Goal: Task Accomplishment & Management: Manage account settings

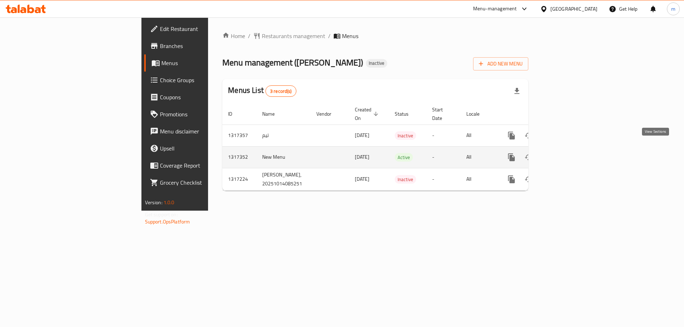
click at [567, 153] on icon "enhanced table" at bounding box center [562, 157] width 9 height 9
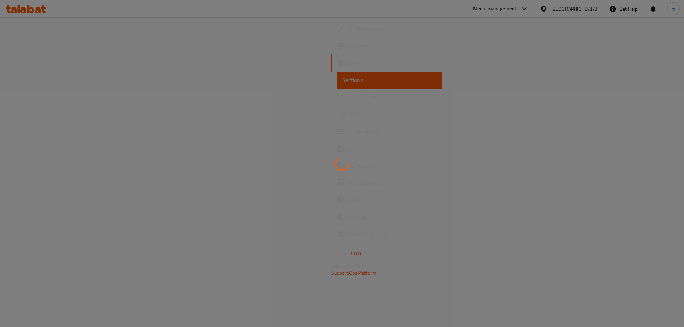
click at [75, 99] on div at bounding box center [342, 163] width 684 height 327
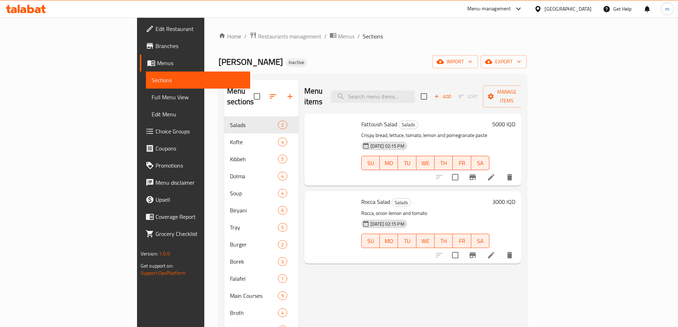
click at [152, 99] on span "Full Menu View" at bounding box center [198, 97] width 93 height 9
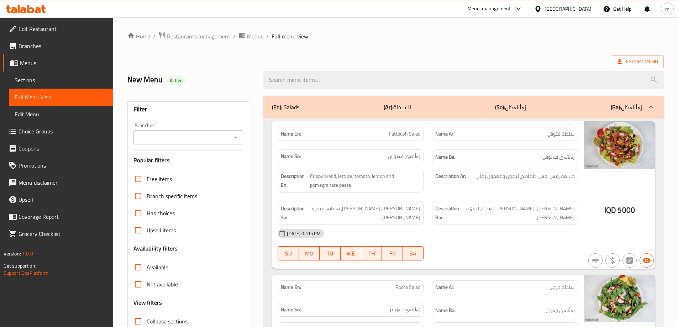
scroll to position [59, 0]
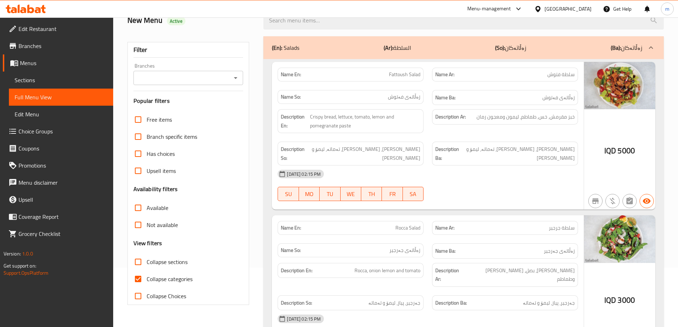
click at [233, 79] on icon "Open" at bounding box center [235, 78] width 9 height 9
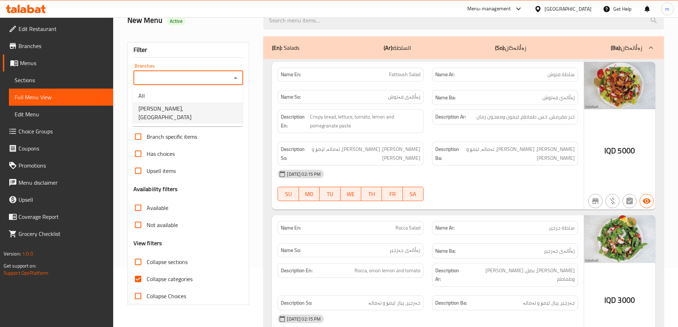
click at [183, 112] on span "Almasi Kurdawari, Darwaza City" at bounding box center [188, 112] width 99 height 17
type input "Almasi Kurdawari, Darwaza City"
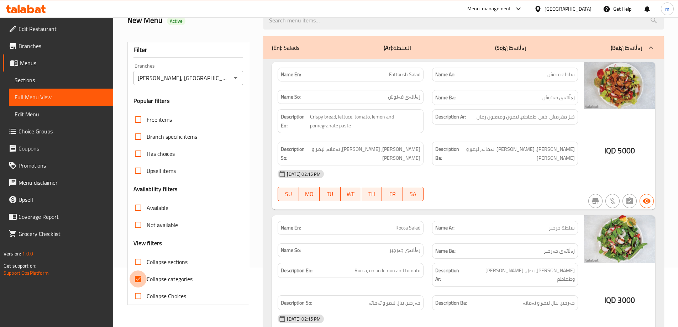
click at [139, 287] on input "Collapse categories" at bounding box center [138, 279] width 17 height 17
checkbox input "false"
click at [393, 103] on div "Name So: زەڵاتەی فەتوش" at bounding box center [351, 97] width 146 height 14
click at [427, 147] on div "Description So: نانی کریسپی، کاهوو، تەماتە، لیمۆ و مەعجونی هەنار" at bounding box center [350, 153] width 155 height 32
click at [157, 255] on label "Collapse sections" at bounding box center [159, 262] width 58 height 17
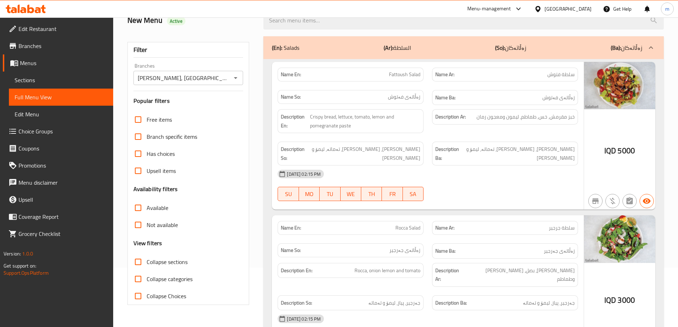
click at [147, 255] on input "Collapse sections" at bounding box center [138, 262] width 17 height 17
checkbox input "true"
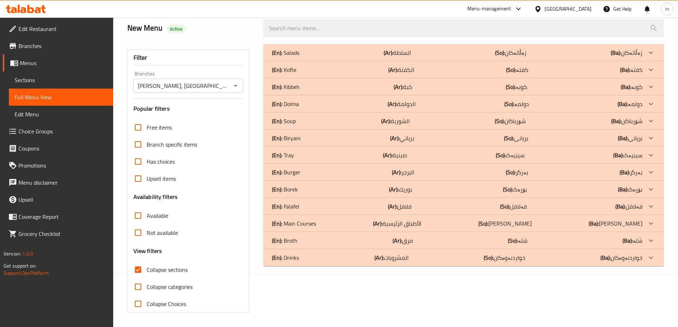
scroll to position [52, 0]
click at [416, 277] on div "(En): Salads (Ar): السلطة (So): زەڵاتەکان (Ba): زەڵاتەکان Name En: Fattoush Sal…" at bounding box center [463, 178] width 409 height 277
click at [309, 224] on p "(En): Main Courses" at bounding box center [294, 223] width 44 height 9
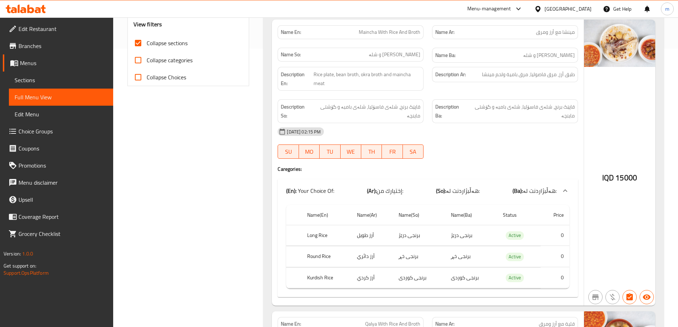
scroll to position [302, 0]
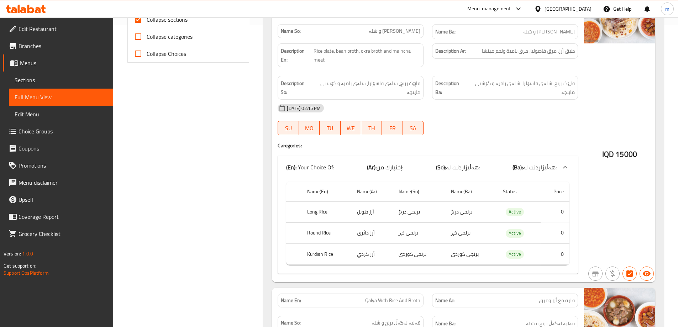
click at [410, 163] on div "(En): Your Choice Of: (Ar): إختيارك من: (So): هەڵبژاردنت لە: (Ba): هەڵبژاردنت ل…" at bounding box center [421, 167] width 271 height 9
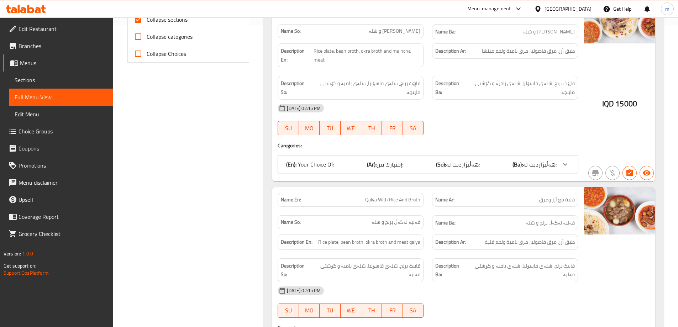
click at [357, 172] on div "(En): Your Choice Of: (Ar): إختيارك من: (So): هەڵبژاردنت لە: (Ba): هەڵبژاردنت ل…" at bounding box center [428, 164] width 301 height 17
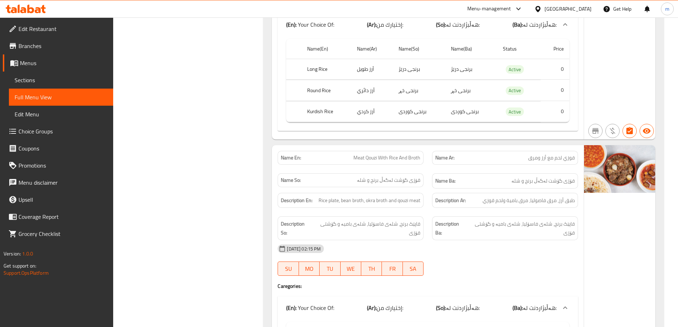
scroll to position [1370, 0]
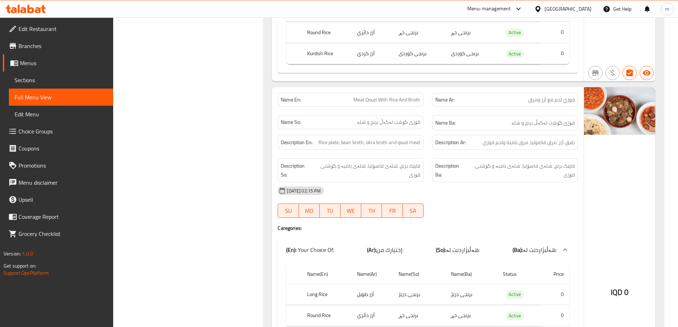
click at [485, 148] on div "Description Ar: طبق أرز، مرق فاصوليا، مرق بامية ولحم قوزي" at bounding box center [505, 142] width 146 height 15
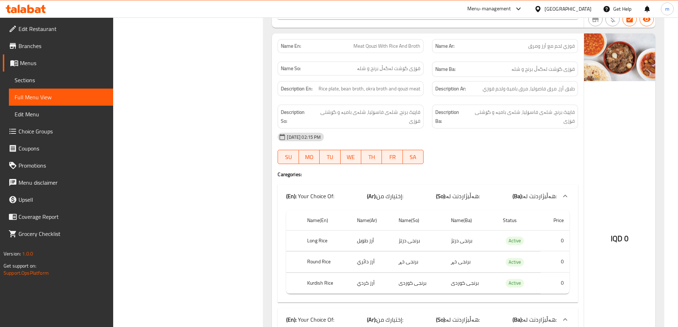
scroll to position [1429, 0]
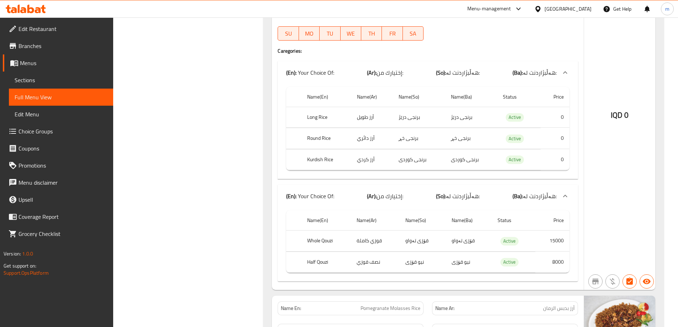
click at [437, 176] on div "Name(En) Name(Ar) Name(So) Name(Ba) Status Price Long Rice أرز طويل برنجی درێژ …" at bounding box center [428, 131] width 301 height 95
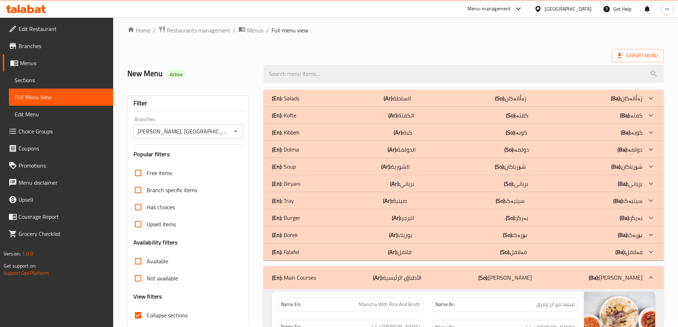
scroll to position [5, 0]
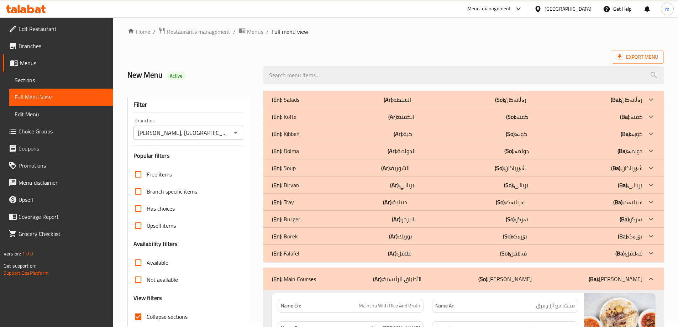
click at [383, 277] on b "(Ar):" at bounding box center [378, 279] width 10 height 11
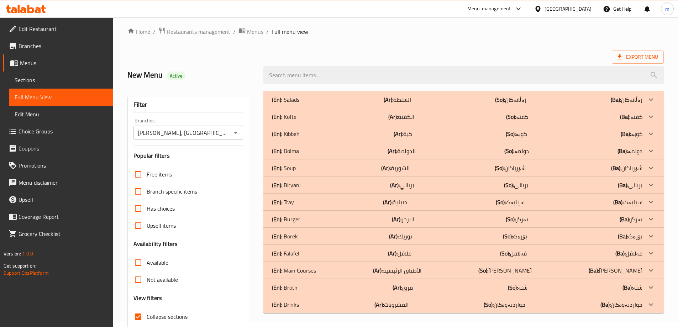
click at [373, 60] on div "New Menu Active" at bounding box center [395, 75] width 545 height 32
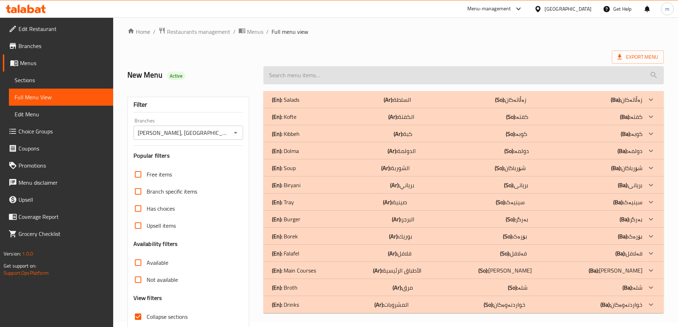
drag, startPoint x: 388, startPoint y: 53, endPoint x: 388, endPoint y: 69, distance: 16.0
click at [388, 53] on div "Export Menu" at bounding box center [395, 57] width 537 height 13
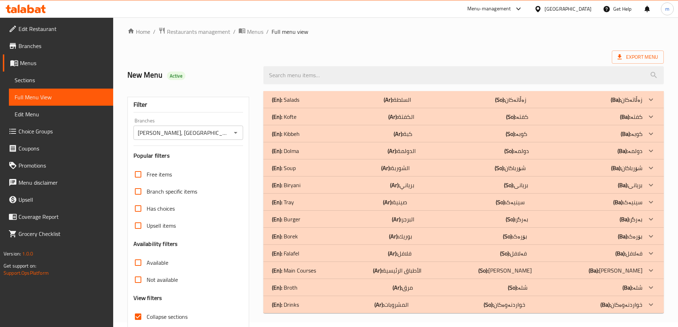
click at [379, 186] on div "(En): Biryani (Ar): برياني (So): بریانی (Ba): بریانی" at bounding box center [457, 185] width 371 height 9
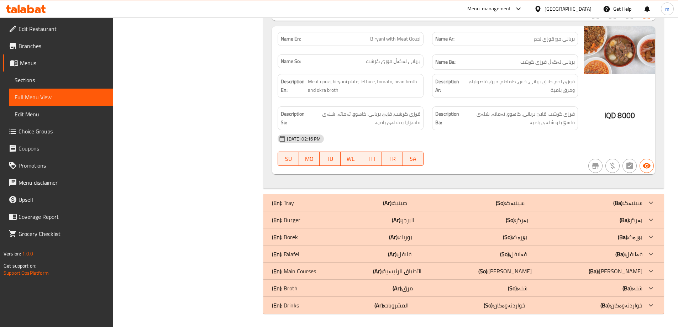
scroll to position [955, 0]
click at [416, 142] on div "14-10-2025 02:16 PM" at bounding box center [427, 137] width 309 height 17
click at [392, 203] on b "(Ar):" at bounding box center [388, 202] width 10 height 11
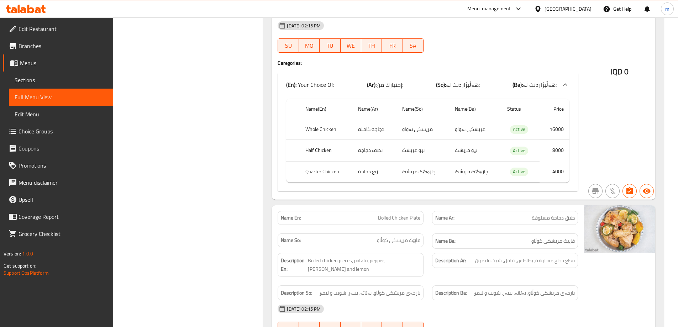
scroll to position [1668, 0]
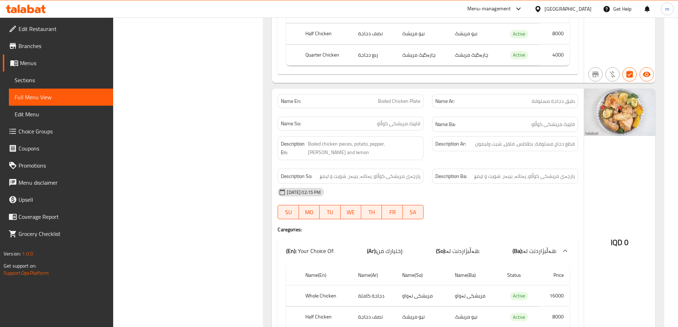
click at [315, 146] on div "Description En: Boiled chicken pieces, potato, pepper, dill and lemon" at bounding box center [350, 148] width 155 height 32
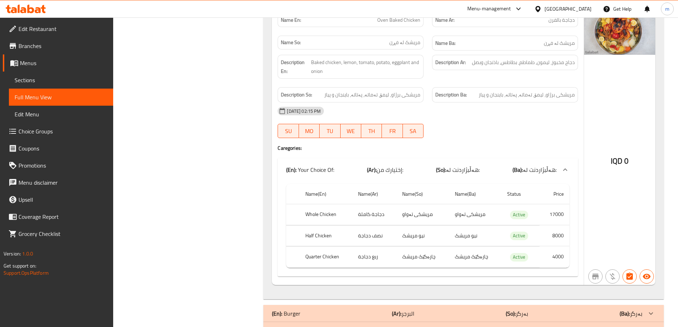
scroll to position [2110, 0]
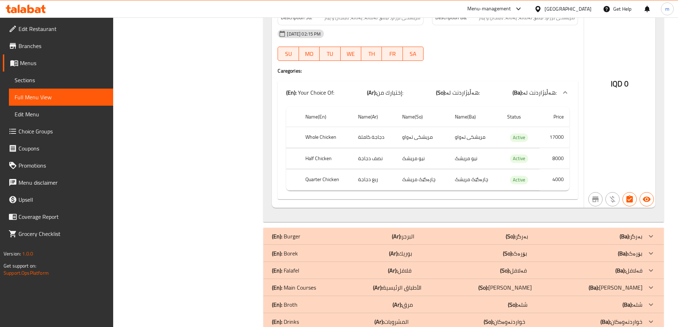
click at [408, 249] on p "(Ar): بوريك" at bounding box center [400, 253] width 23 height 9
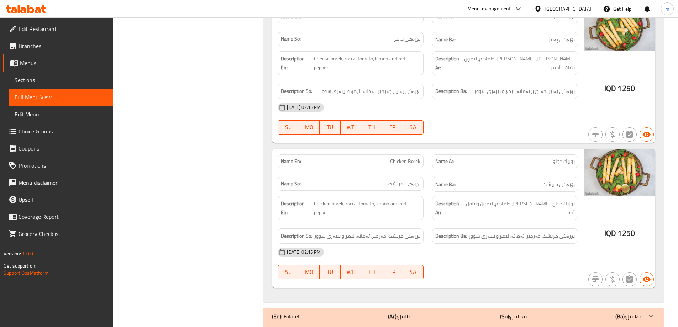
scroll to position [2564, 0]
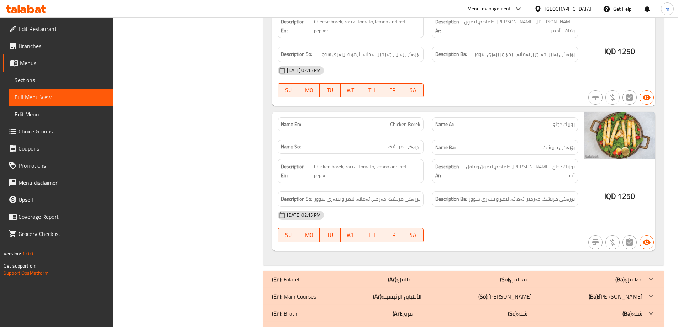
click at [428, 187] on div "Description Ba: بۆرەکی مریشک، جەرجیر، تەماتە، لیمۆ و بیبەری سوور" at bounding box center [505, 199] width 155 height 24
click at [401, 308] on b "(Ar):" at bounding box center [398, 313] width 10 height 11
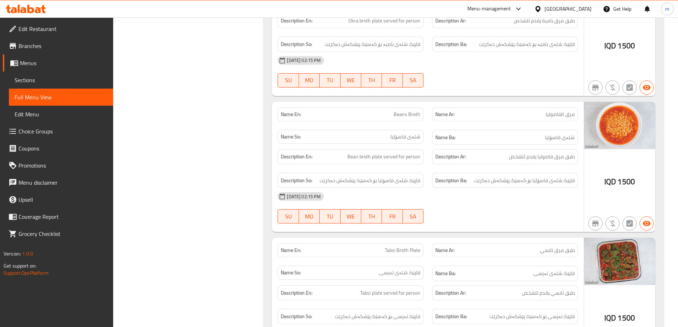
scroll to position [3137, 0]
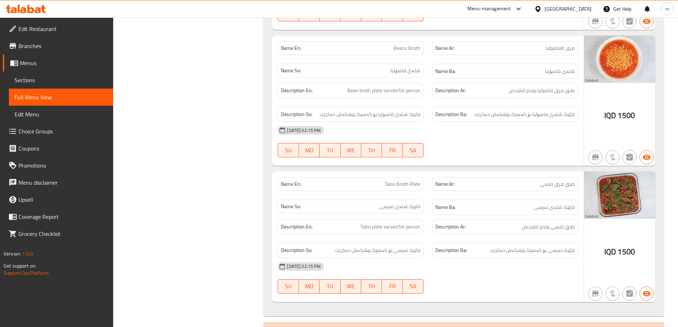
click at [440, 219] on div "Description Ar: طبق تابسي يقدم للشخص" at bounding box center [505, 226] width 146 height 15
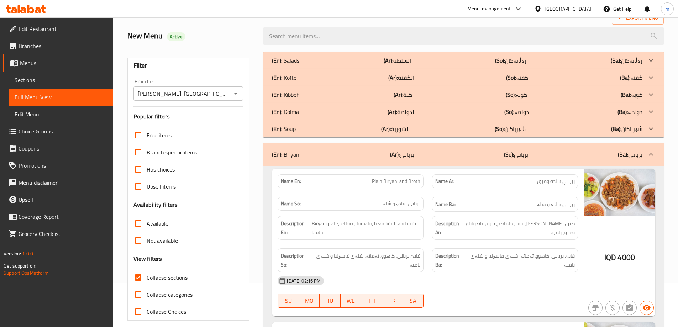
scroll to position [0, 0]
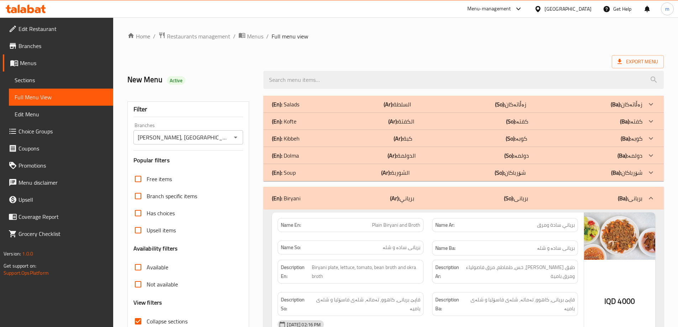
click at [335, 138] on div "(En): Kibbeh (Ar): كبة (So): کوبە (Ba): کوبە" at bounding box center [457, 138] width 371 height 9
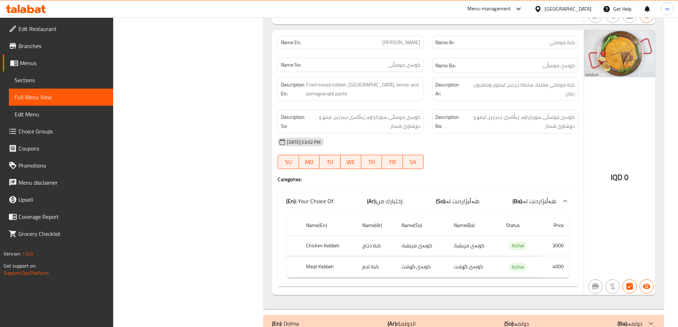
scroll to position [772, 0]
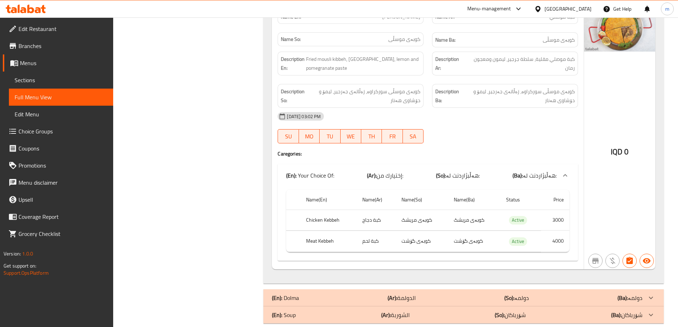
click at [455, 150] on div "Name En: Mousli Kebbeh Name Ar: كبة موصلي Name So: کوبەی موسڵی Name Ba: کوبەی م…" at bounding box center [428, 136] width 312 height 265
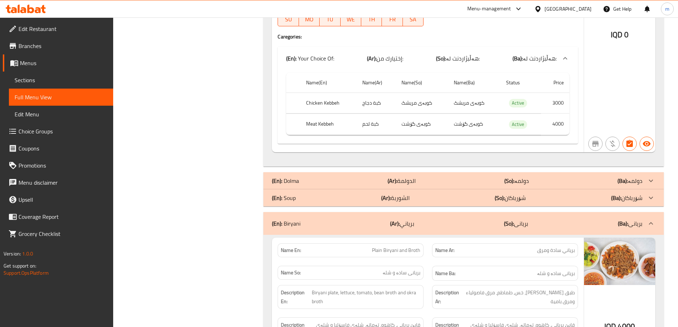
scroll to position [890, 0]
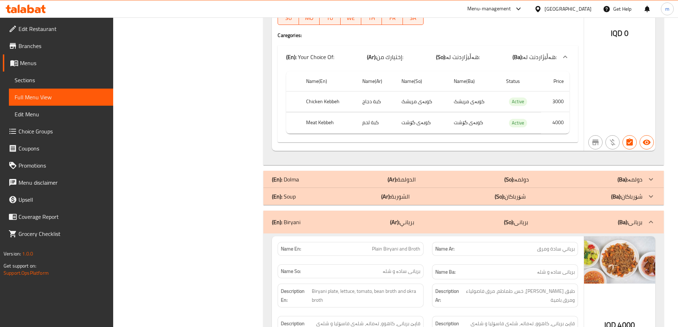
click at [399, 179] on p "(Ar): الدولمة" at bounding box center [402, 179] width 28 height 9
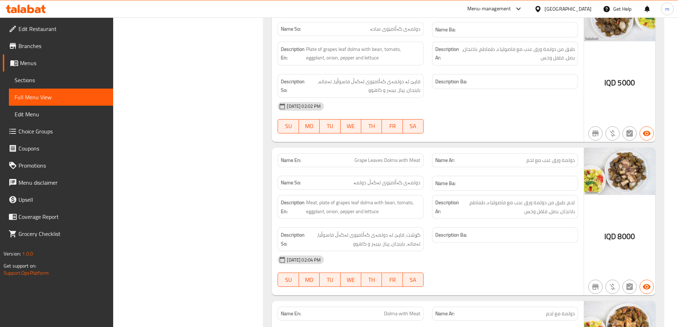
scroll to position [1306, 0]
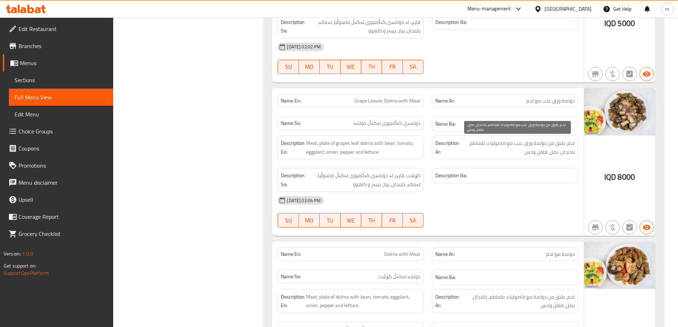
click at [506, 150] on span "لحم، طبق من دولمة ورق عنب مع فاصولياء، طماطم، باذنجان، بصل، فلفل وخس" at bounding box center [518, 147] width 114 height 17
click at [399, 97] on span "Grape Leaves Dolma with Meat" at bounding box center [388, 100] width 66 height 7
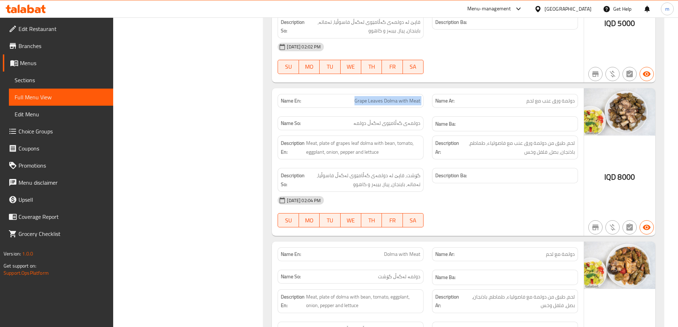
click at [399, 97] on span "Grape Leaves Dolma with Meat" at bounding box center [388, 100] width 66 height 7
copy span "Grape Leaves Dolma with Meat"
drag, startPoint x: 203, startPoint y: 0, endPoint x: 41, endPoint y: 79, distance: 180.4
click at [41, 79] on span "Sections" at bounding box center [61, 80] width 93 height 9
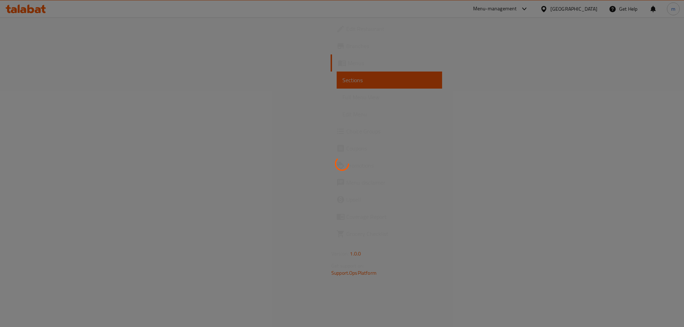
click at [41, 79] on div at bounding box center [342, 163] width 684 height 327
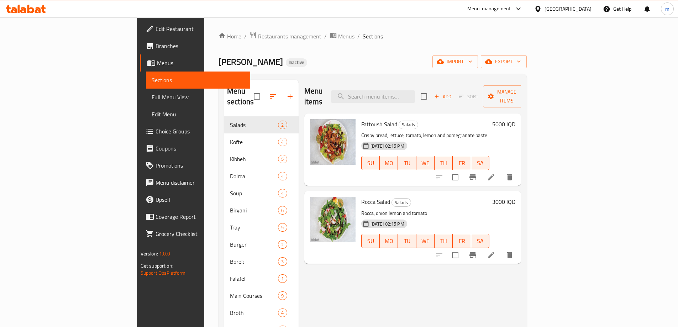
click at [415, 90] on input "search" at bounding box center [373, 96] width 84 height 12
paste input "Grape Leaves Dolma with Meat"
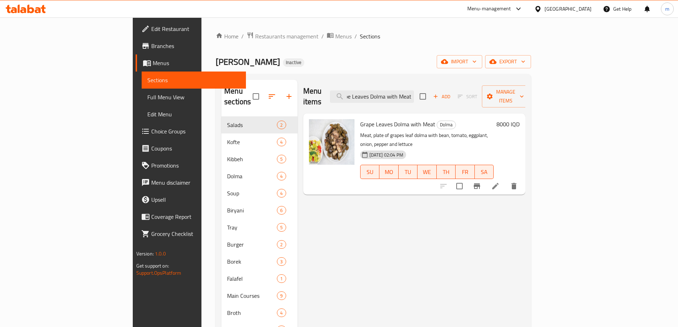
type input "Grape Leaves Dolma with Meat"
click at [500, 182] on icon at bounding box center [495, 186] width 9 height 9
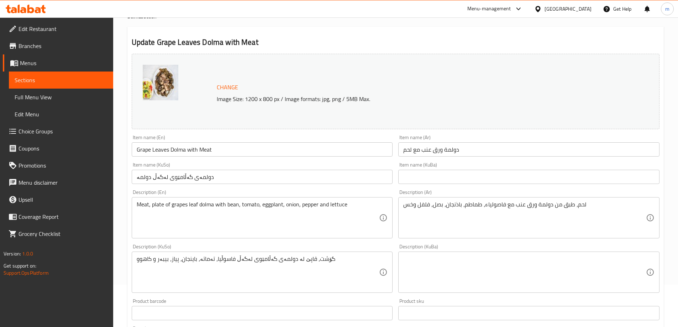
scroll to position [59, 0]
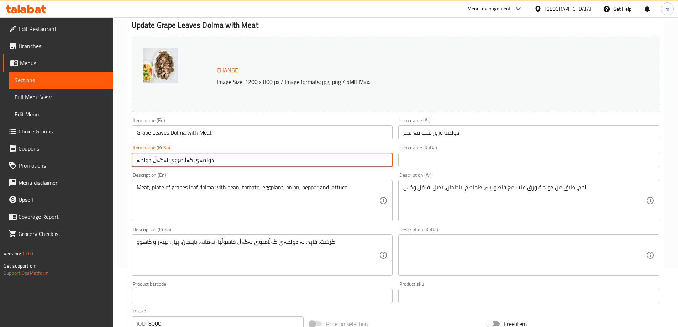
click at [234, 160] on input "دولمەی گەڵامێوی لەگەڵ دولمە" at bounding box center [262, 160] width 261 height 14
click at [144, 160] on input "دولمەی گەڵامێوی لەگەڵ دولمە" at bounding box center [262, 160] width 261 height 14
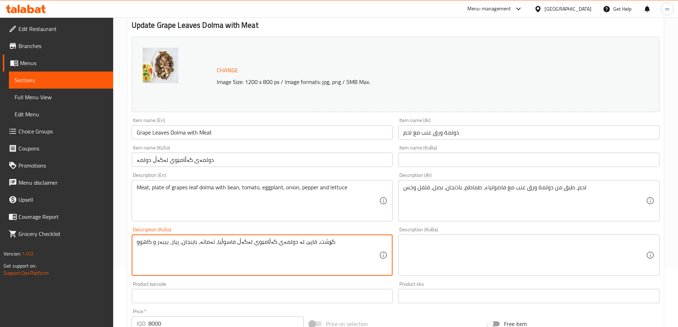
click at [314, 241] on textarea "گۆشت، قاپێ لە دولمەی گەڵامێوی لەگەڵ فاسوڵیا، تەماتە، باینجان، پیاز، بیبەر و کاه…" at bounding box center [258, 256] width 243 height 34
click at [138, 158] on input "دولمەی گەڵامێوی لەگەڵ دولمە" at bounding box center [262, 160] width 261 height 14
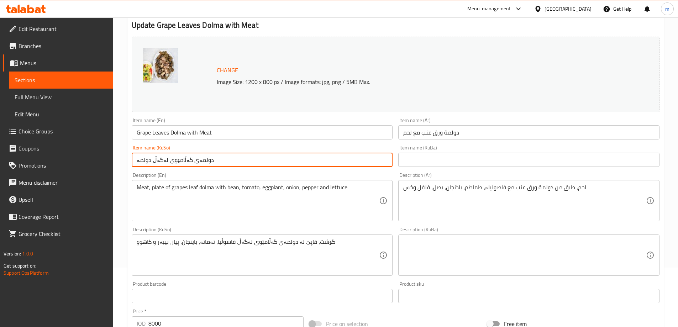
click at [138, 158] on input "دولمەی گەڵامێوی لەگەڵ دولمە" at bounding box center [262, 160] width 261 height 14
paste input "گۆشت"
type input "دولمەی گەڵامێوی لەگەڵ گۆشت"
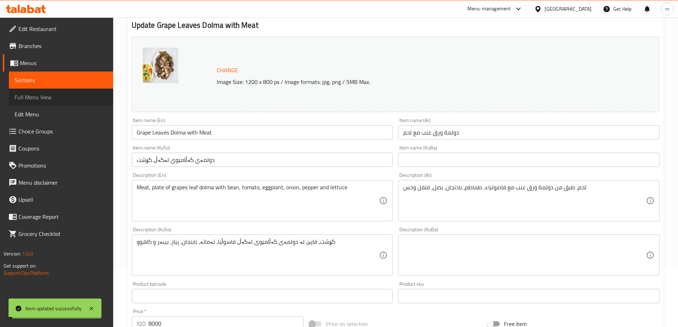
click at [58, 101] on span "Full Menu View" at bounding box center [61, 97] width 93 height 9
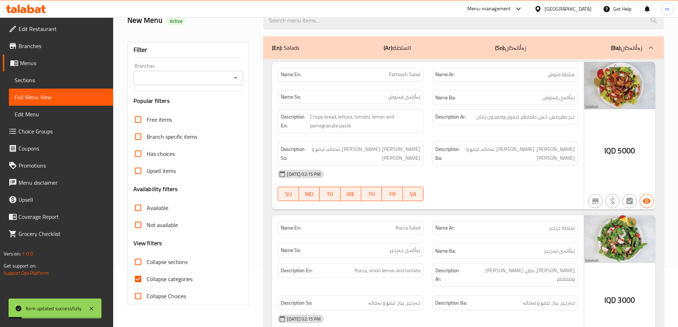
click at [137, 279] on input "Collapse categories" at bounding box center [138, 279] width 17 height 17
checkbox input "false"
click at [236, 79] on icon "Open" at bounding box center [235, 78] width 9 height 9
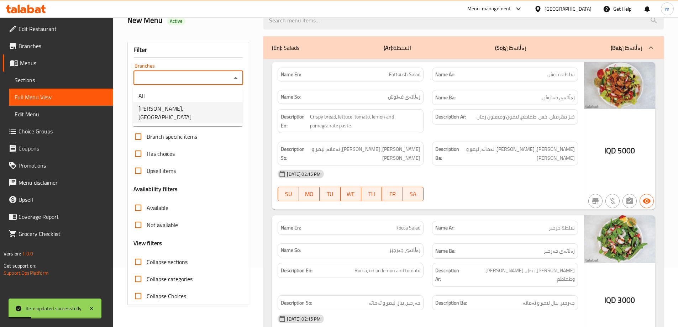
click at [200, 110] on span "Almasi Kurdawari, Darwaza City" at bounding box center [188, 112] width 99 height 17
type input "Almasi Kurdawari, Darwaza City"
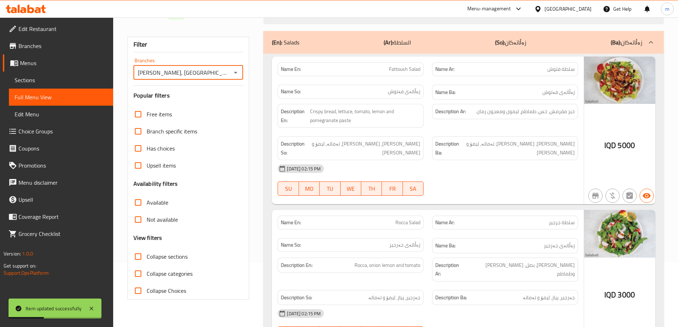
scroll to position [119, 0]
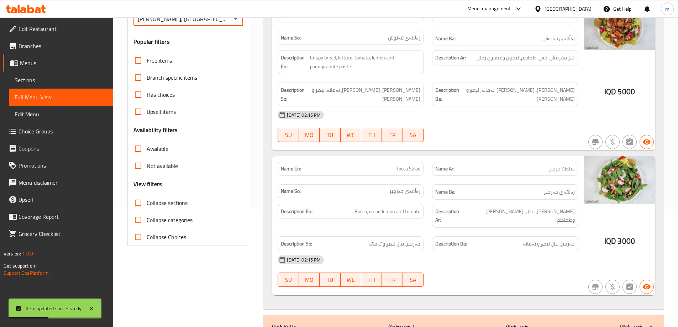
click at [172, 197] on label "Collapse sections" at bounding box center [159, 202] width 58 height 17
click at [147, 197] on input "Collapse sections" at bounding box center [138, 202] width 17 height 17
checkbox input "true"
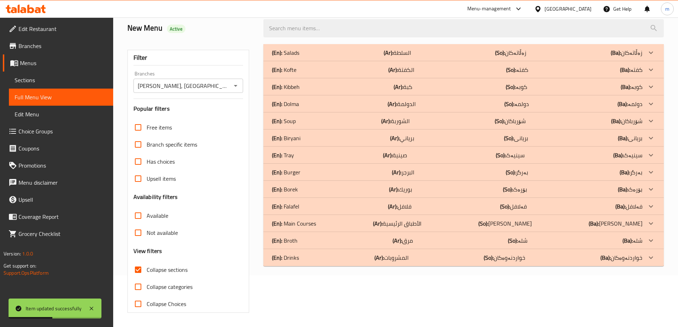
scroll to position [52, 0]
click at [297, 100] on p "(En): Dolma" at bounding box center [285, 104] width 27 height 9
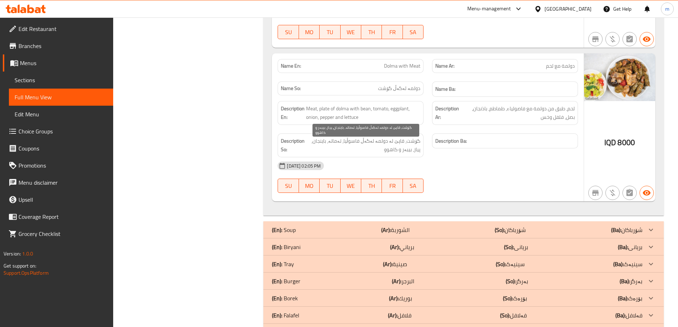
scroll to position [526, 0]
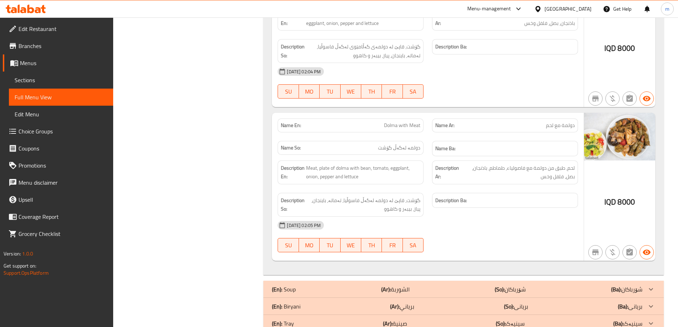
click at [436, 174] on strong "Description Ar:" at bounding box center [448, 172] width 25 height 17
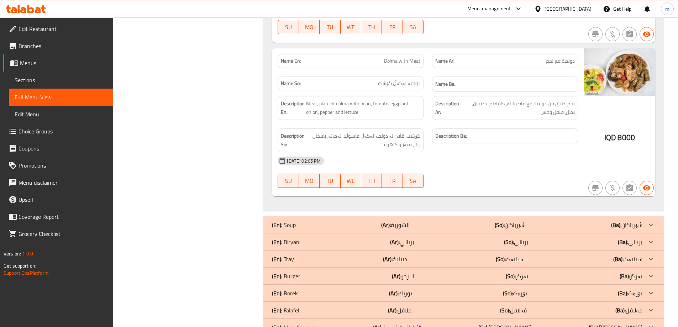
scroll to position [645, 0]
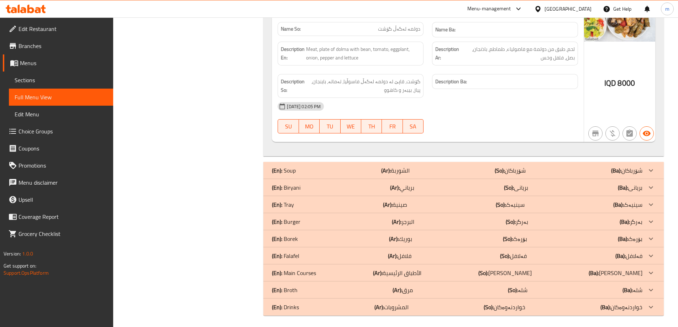
click at [429, 88] on div "Description Ba:" at bounding box center [505, 86] width 155 height 32
drag, startPoint x: 299, startPoint y: 224, endPoint x: 343, endPoint y: 246, distance: 48.7
click at [299, 223] on p "(En): Burger" at bounding box center [286, 222] width 28 height 9
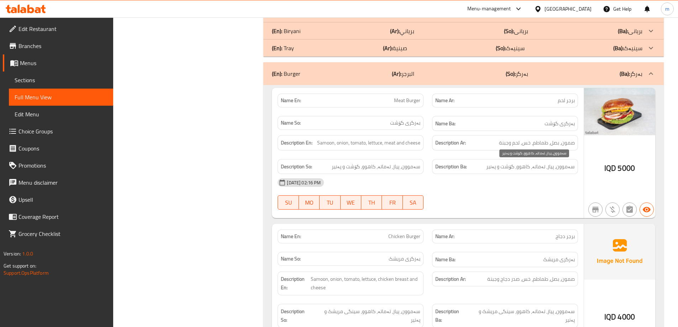
scroll to position [887, 0]
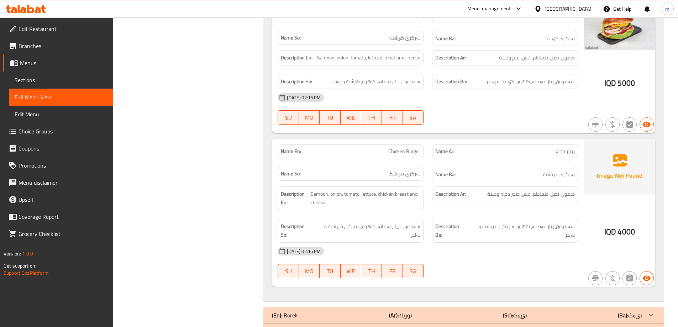
click at [486, 175] on h6 "Name Ba: بەرگری مریشک" at bounding box center [506, 174] width 140 height 9
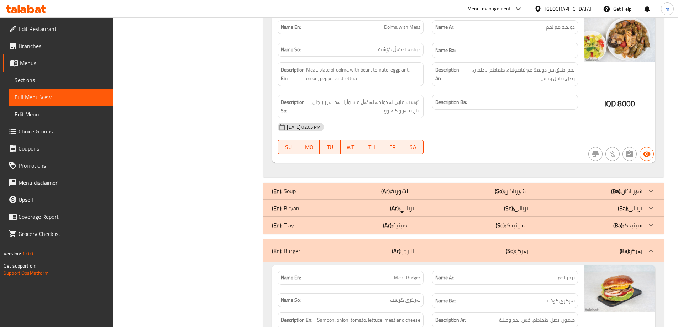
scroll to position [650, 0]
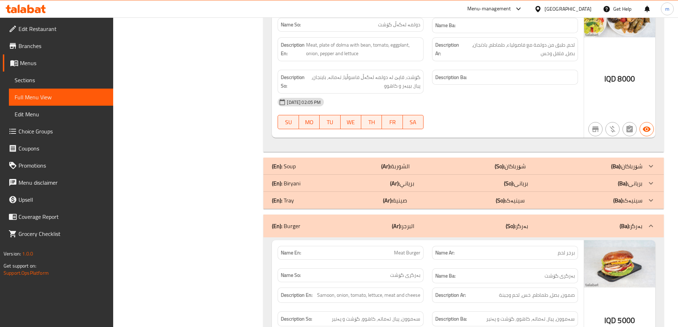
click at [440, 269] on div "Name Ba: بەرگری گۆشت" at bounding box center [505, 276] width 146 height 15
click at [402, 233] on div "(En): Burger (Ar): البرجر (So): بەرگر (Ba): بەرگر" at bounding box center [464, 226] width 401 height 23
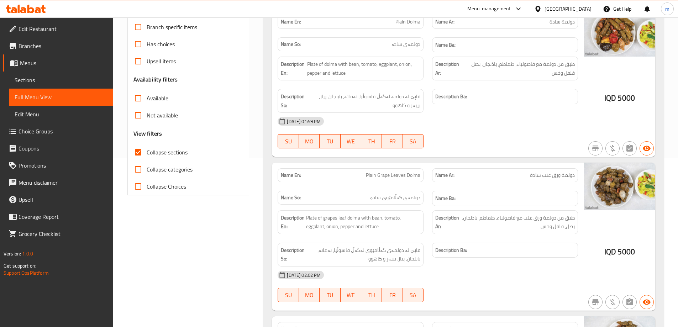
scroll to position [0, 0]
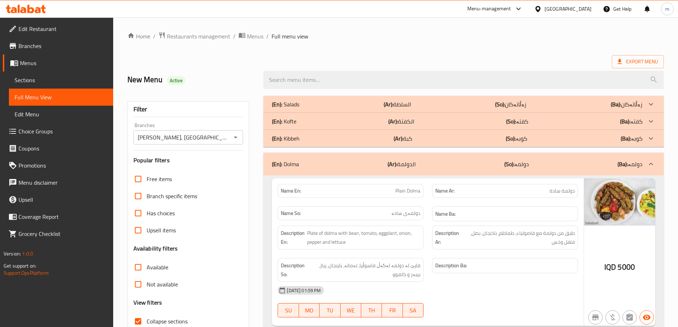
click at [325, 165] on div "(En): Dolma (Ar): الدولمة (So): دولمە (Ba): دولمە" at bounding box center [457, 164] width 371 height 9
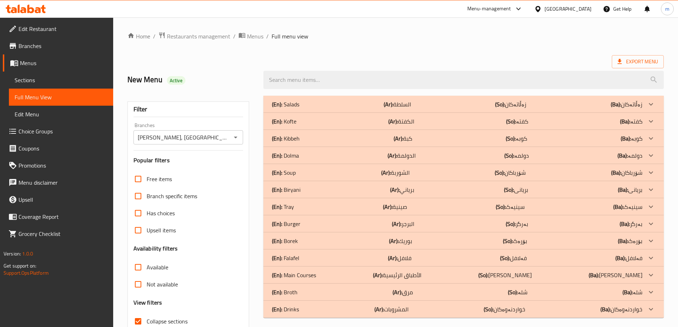
click at [312, 97] on div "(En): Salads (Ar): السلطة (So): زەڵاتەکان (Ba): زەڵاتەکان" at bounding box center [464, 104] width 401 height 17
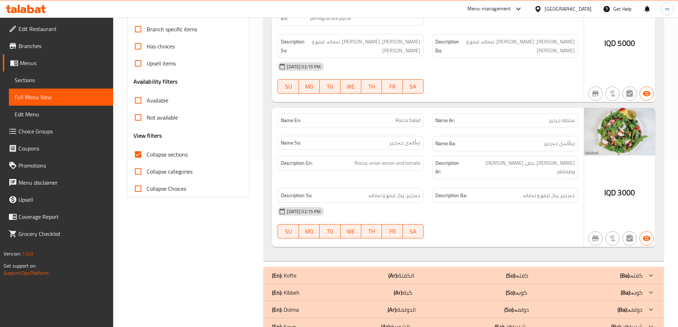
scroll to position [297, 0]
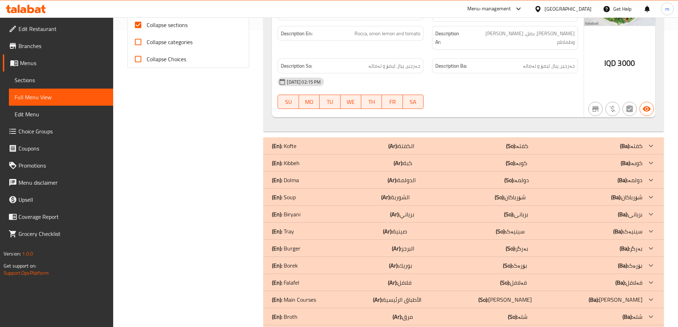
click at [394, 141] on b "(Ar):" at bounding box center [394, 146] width 10 height 11
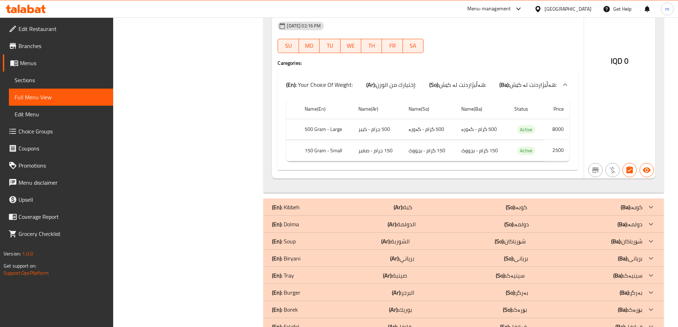
scroll to position [1128, 0]
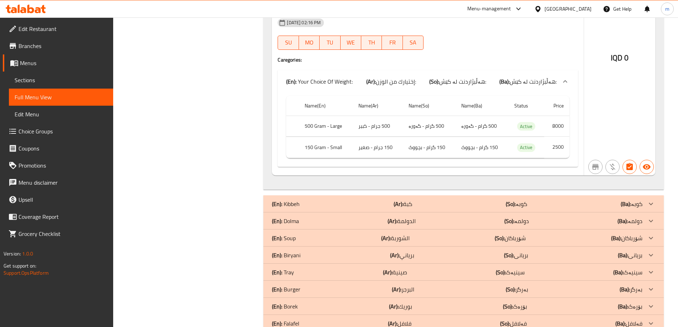
click at [432, 116] on td "500 گرام - گەورە" at bounding box center [429, 126] width 53 height 21
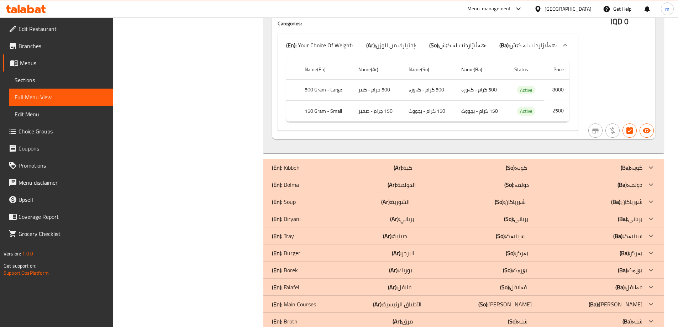
scroll to position [1181, 0]
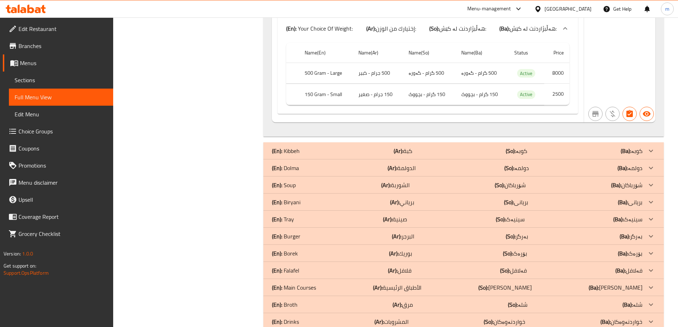
click at [397, 265] on b "(Ar):" at bounding box center [393, 270] width 10 height 11
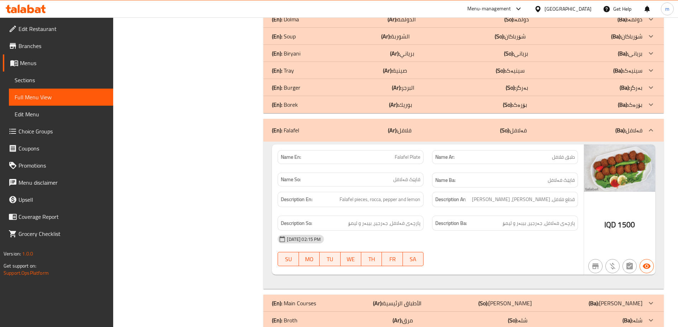
scroll to position [1345, 0]
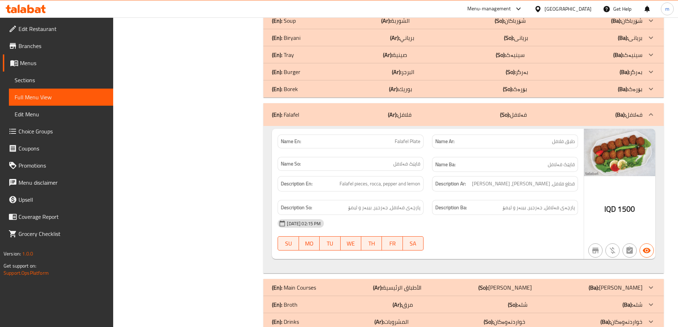
click at [437, 215] on div "14-10-2025 02:15 PM" at bounding box center [427, 223] width 309 height 17
drag, startPoint x: 404, startPoint y: 292, endPoint x: 406, endPoint y: 277, distance: 14.3
click at [406, 110] on p "(Ar): فلافل" at bounding box center [400, 114] width 24 height 9
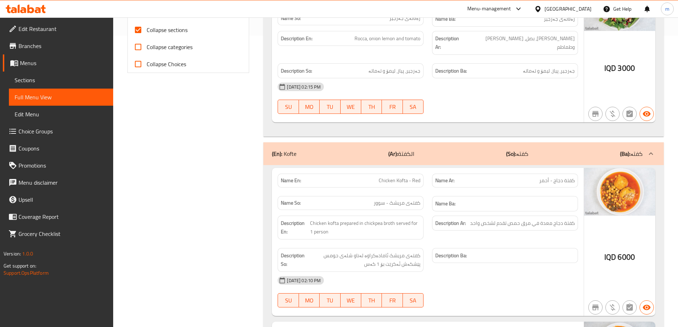
scroll to position [232, 0]
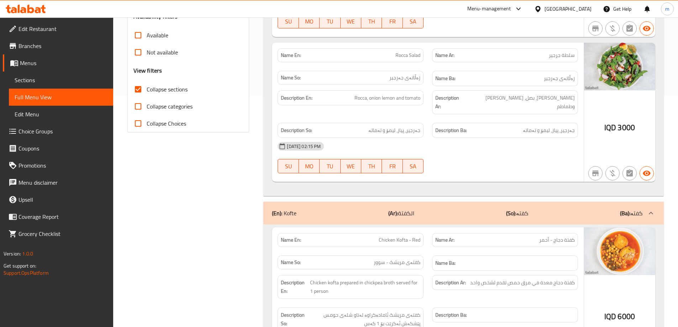
click at [436, 202] on div "(En): Kofte (Ar): الكفتة (So): کفتە (Ba): کفتە" at bounding box center [464, 213] width 401 height 23
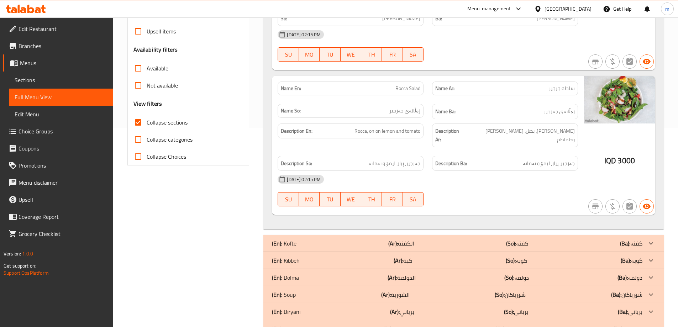
scroll to position [0, 0]
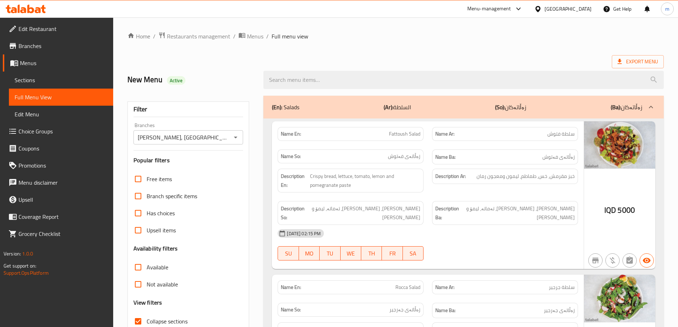
click at [393, 107] on b "(Ar):" at bounding box center [389, 107] width 10 height 11
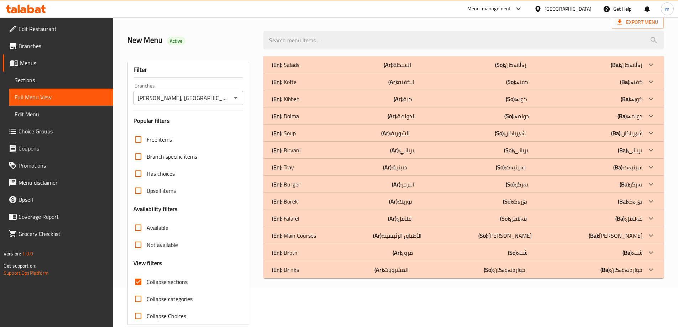
scroll to position [52, 0]
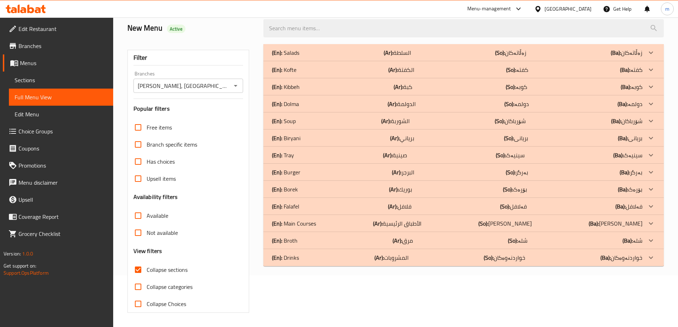
click at [324, 119] on div "(En): Soup (Ar): الشوربة (So): شۆرباکان (Ba): شۆرباکان" at bounding box center [457, 121] width 371 height 9
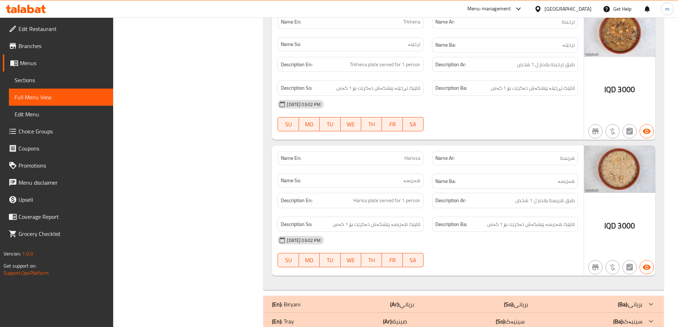
scroll to position [526, 0]
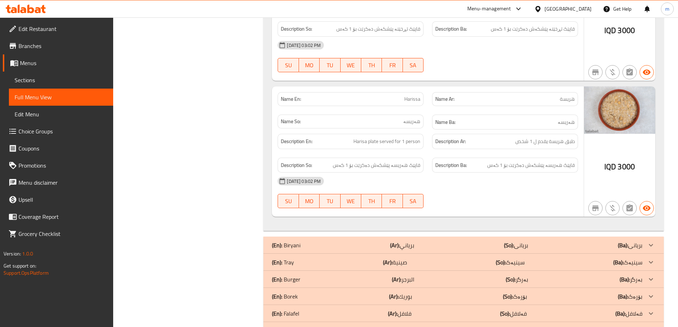
click at [411, 173] on div "14-10-2025 03:02 PM" at bounding box center [427, 181] width 309 height 17
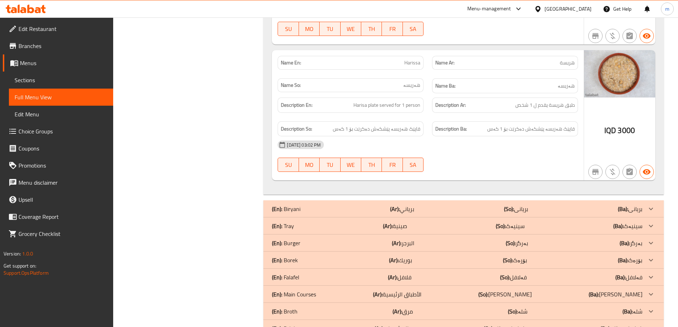
scroll to position [578, 0]
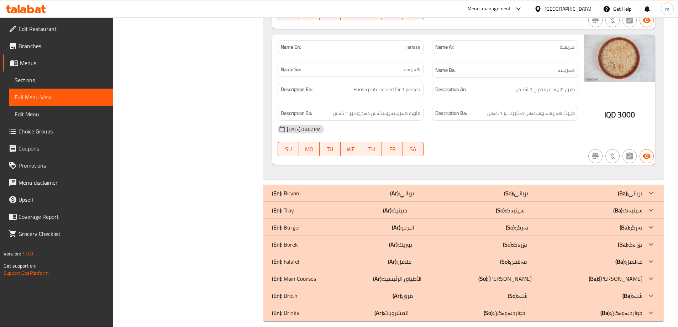
click at [400, 309] on p "(Ar): المشروبات" at bounding box center [392, 313] width 34 height 9
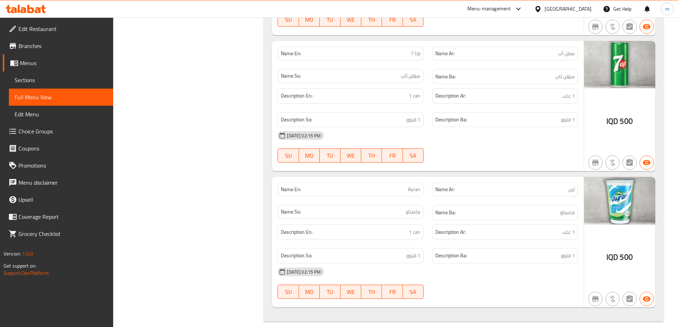
scroll to position [1163, 0]
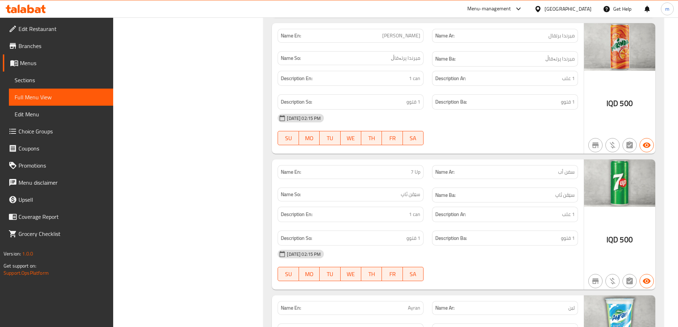
click at [441, 188] on div "Name Ba: سێڤن ئاپ" at bounding box center [505, 195] width 146 height 15
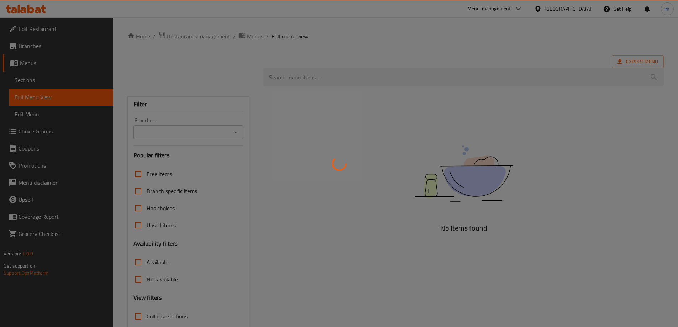
click at [237, 132] on div at bounding box center [339, 163] width 678 height 327
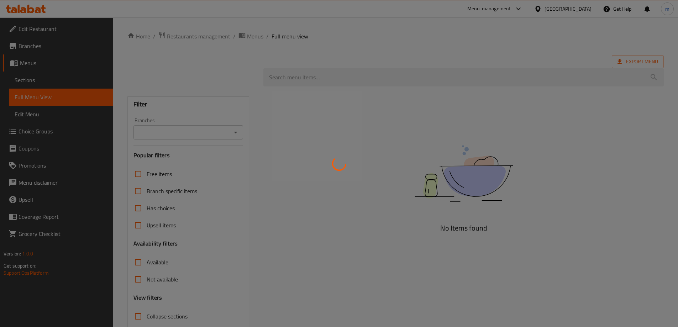
click at [237, 132] on div at bounding box center [339, 163] width 678 height 327
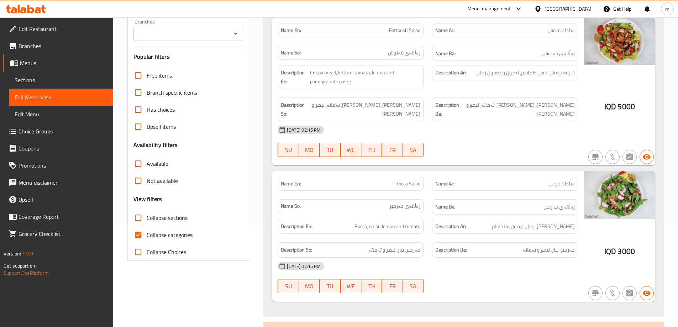
scroll to position [178, 0]
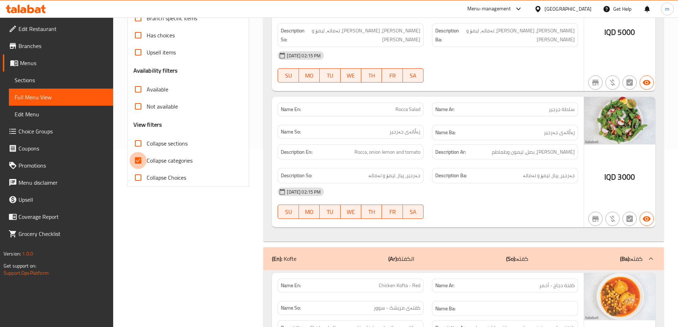
click at [136, 162] on input "Collapse categories" at bounding box center [138, 160] width 17 height 17
checkbox input "false"
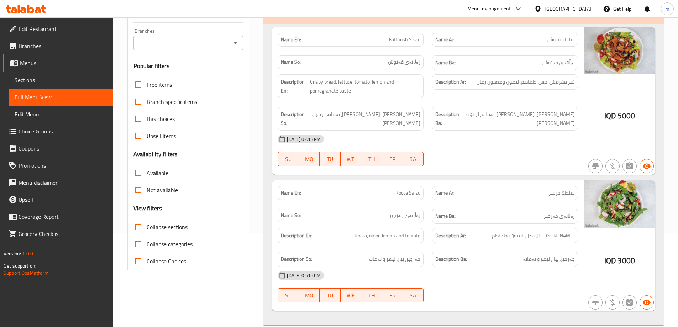
scroll to position [59, 0]
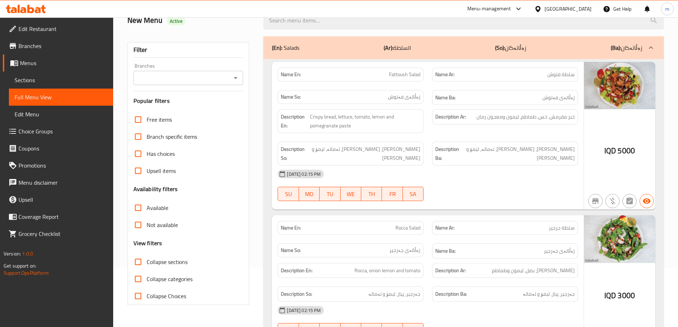
click at [234, 76] on icon "Open" at bounding box center [235, 78] width 9 height 9
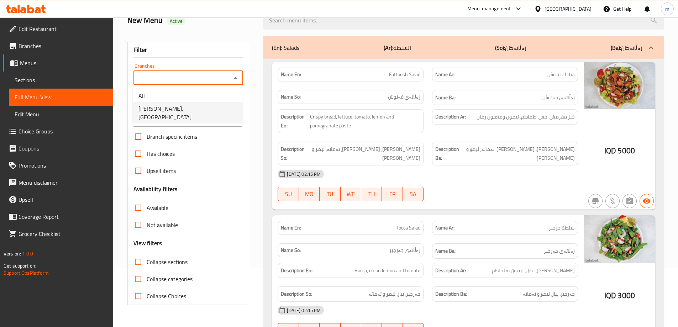
click at [203, 106] on span "Almasi Kurdawari, Darwaza City" at bounding box center [188, 112] width 99 height 17
type input "Almasi Kurdawari, Darwaza City"
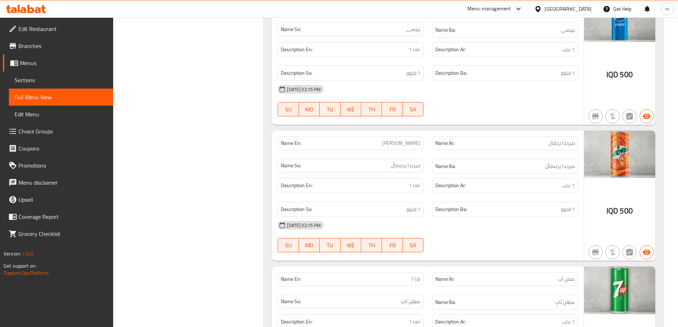
scroll to position [9462, 0]
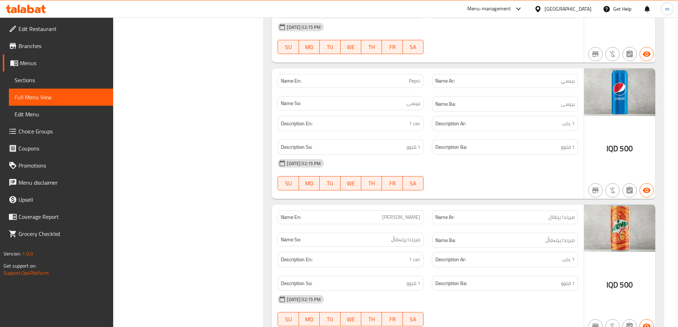
click at [50, 29] on span "Edit Restaurant" at bounding box center [63, 29] width 89 height 9
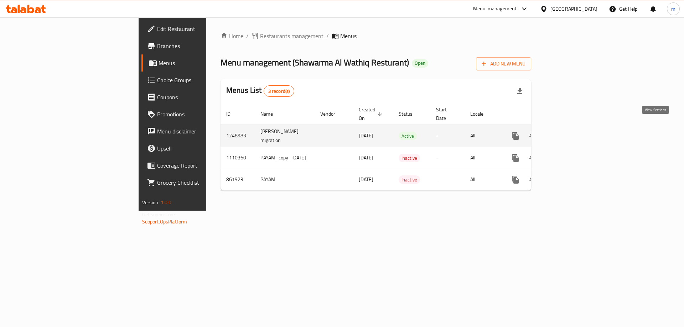
click at [571, 132] on icon "enhanced table" at bounding box center [566, 136] width 9 height 9
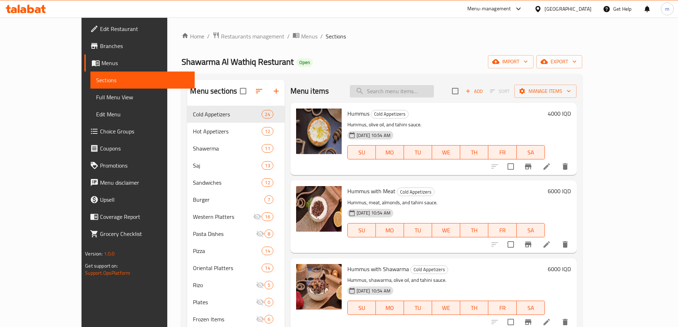
drag, startPoint x: 427, startPoint y: 88, endPoint x: 428, endPoint y: 93, distance: 5.0
click at [428, 90] on input "search" at bounding box center [392, 91] width 84 height 12
paste input "سندويتش شاورما دجاج بالصمون الكهربائي"
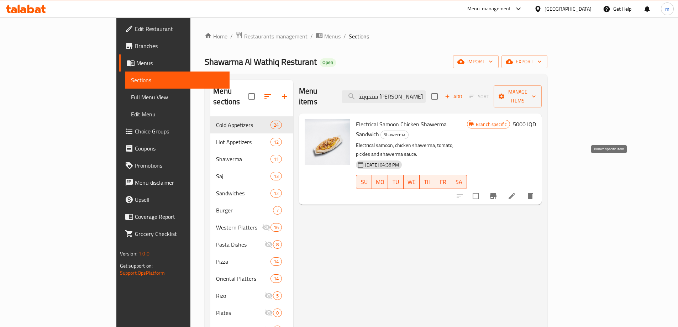
type input "سندويتش شاورما دجاج بالصمون الكهربائي"
click at [515, 193] on icon at bounding box center [512, 196] width 6 height 6
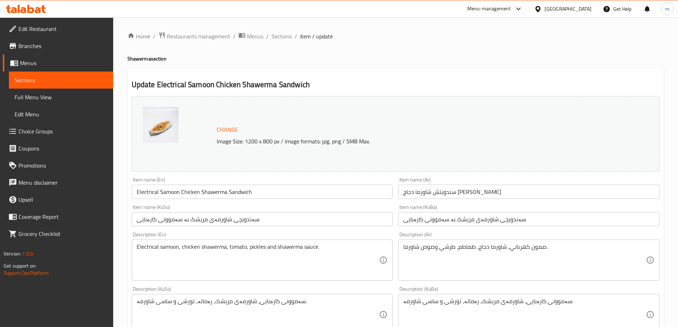
click at [38, 9] on icon at bounding box center [26, 9] width 40 height 9
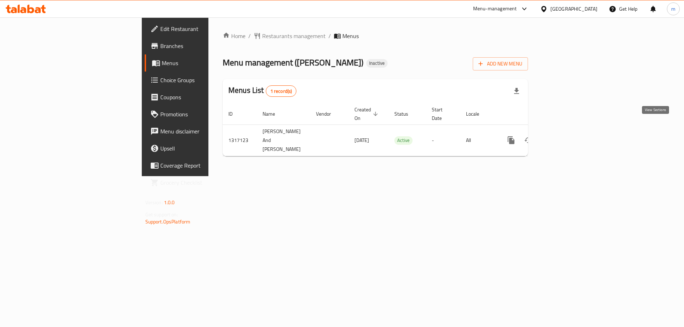
click at [565, 137] on icon "enhanced table" at bounding box center [562, 140] width 6 height 6
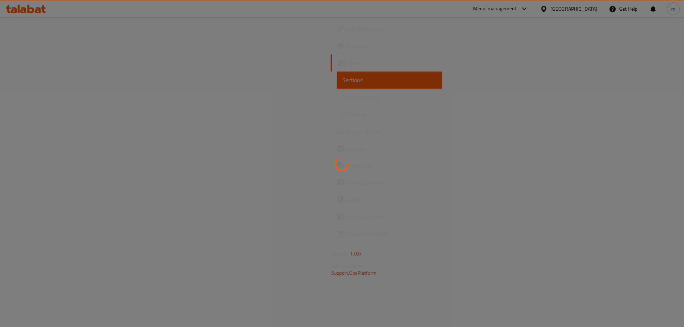
click at [71, 100] on div at bounding box center [342, 163] width 684 height 327
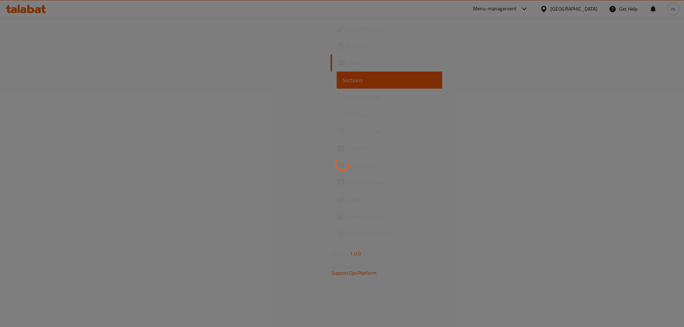
click at [71, 100] on div at bounding box center [342, 163] width 684 height 327
click at [342, 100] on span "Full Menu View" at bounding box center [389, 97] width 94 height 9
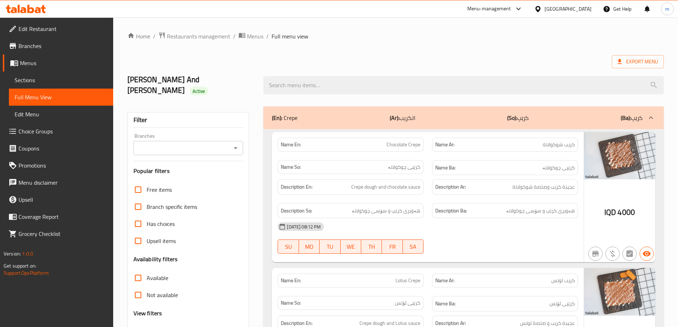
click at [236, 144] on icon "Open" at bounding box center [235, 148] width 9 height 9
click at [210, 167] on li "Ibn Nayef, Al Dora" at bounding box center [188, 168] width 110 height 13
type input "Ibn Nayef, Al Dora"
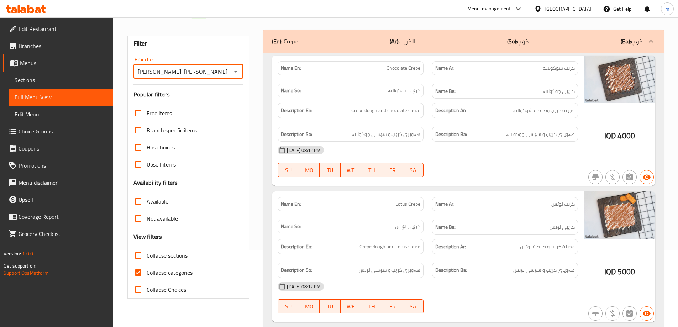
scroll to position [59, 0]
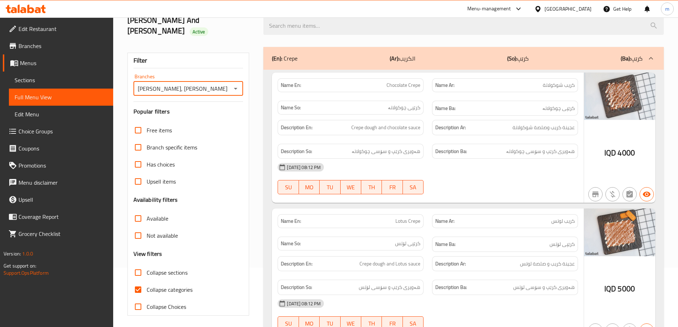
click at [182, 286] on span "Collapse categories" at bounding box center [170, 290] width 46 height 9
click at [147, 281] on input "Collapse categories" at bounding box center [138, 289] width 17 height 17
checkbox input "false"
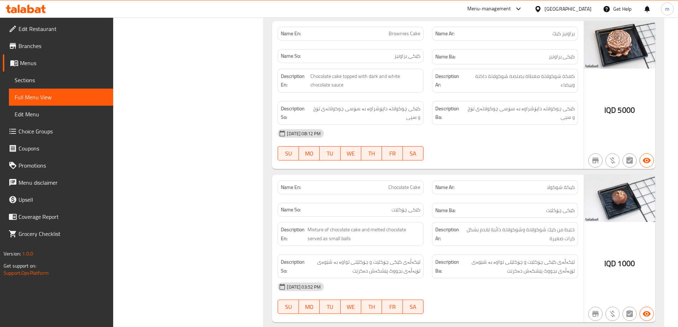
scroll to position [21133, 0]
click at [416, 183] on span "Chocolate Cake" at bounding box center [405, 186] width 32 height 7
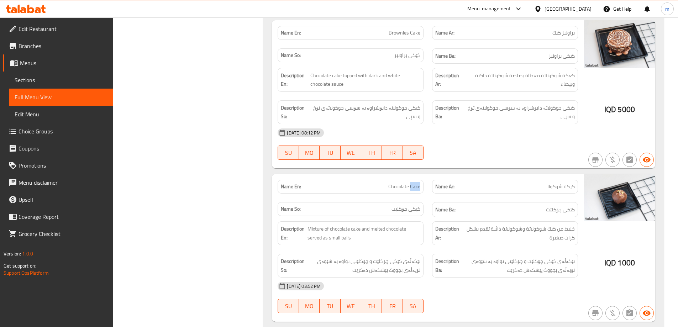
click at [416, 183] on span "Chocolate Cake" at bounding box center [405, 186] width 32 height 7
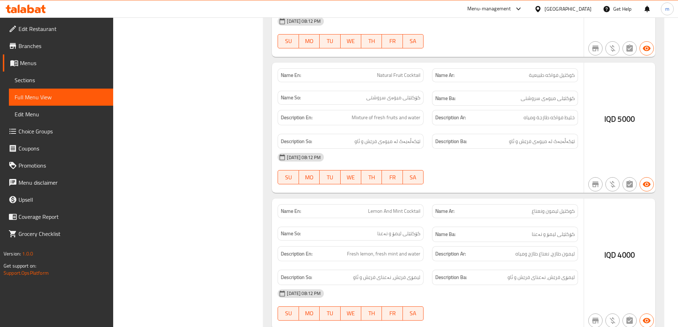
scroll to position [0, 0]
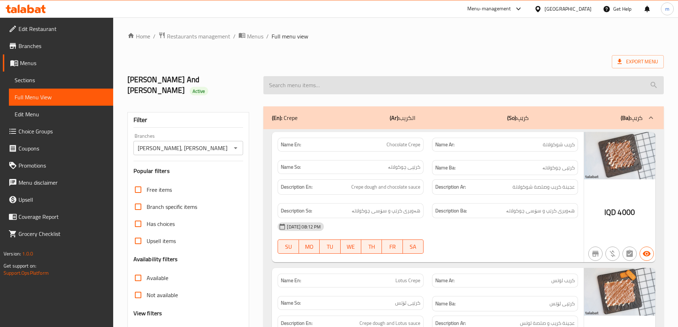
click at [335, 76] on input "search" at bounding box center [464, 85] width 401 height 18
paste input "Chocolate Cake"
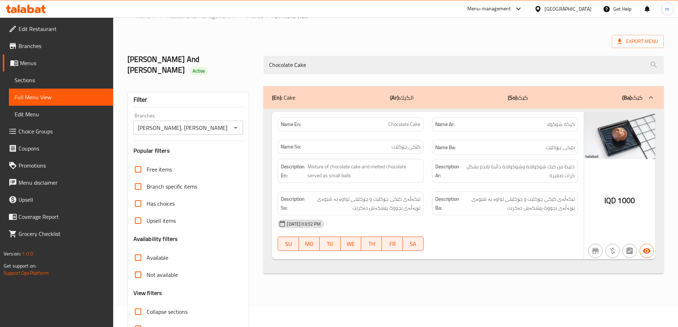
scroll to position [52, 0]
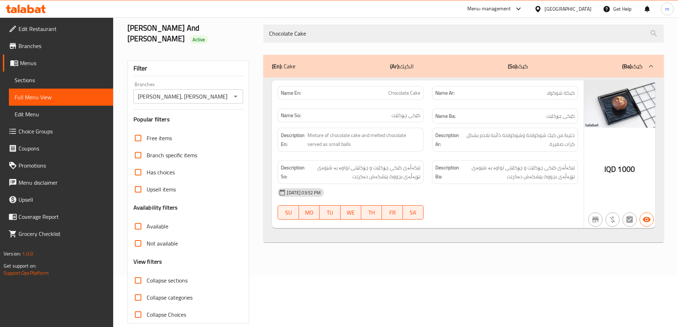
click at [568, 131] on span "خليط من كيك شوكولاتة وشوكولاتة ذائبة تقدم بشكل كرات صغيرة" at bounding box center [519, 139] width 113 height 17
click at [568, 133] on span "خليط من كيك شوكولاتة وشوكولاتة ذائبة تقدم بشكل كرات صغيرة" at bounding box center [519, 139] width 113 height 17
copy span "كرات"
click at [424, 141] on div "Description En: Mixture of chocolate cake and melted chocolate served as small …" at bounding box center [350, 140] width 155 height 32
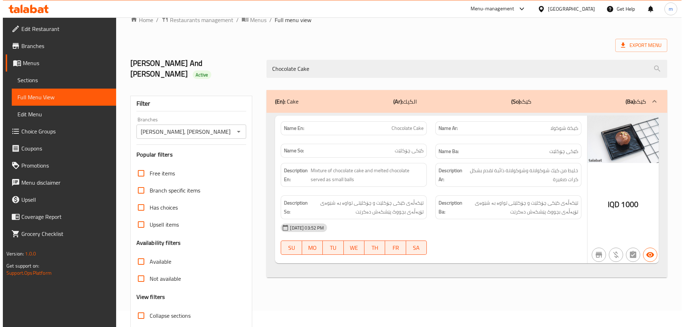
scroll to position [0, 0]
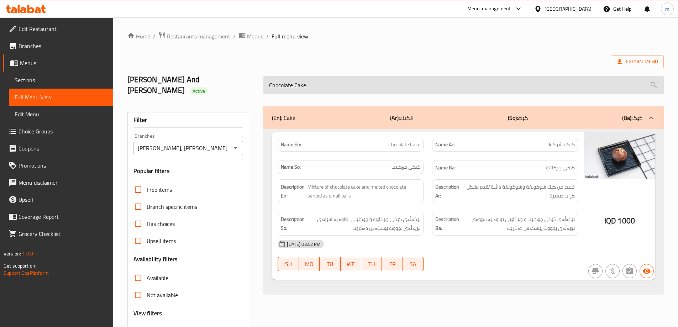
click at [316, 84] on input "Chocolate Cake" at bounding box center [464, 85] width 401 height 18
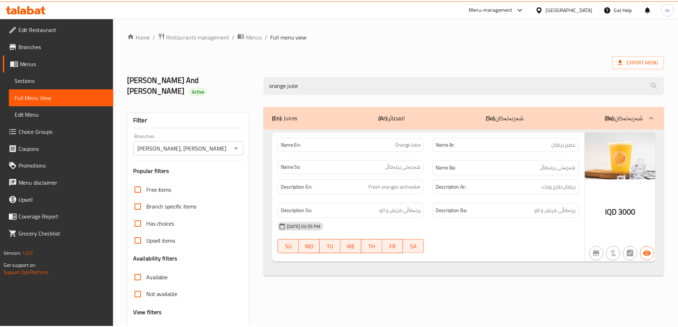
scroll to position [52, 0]
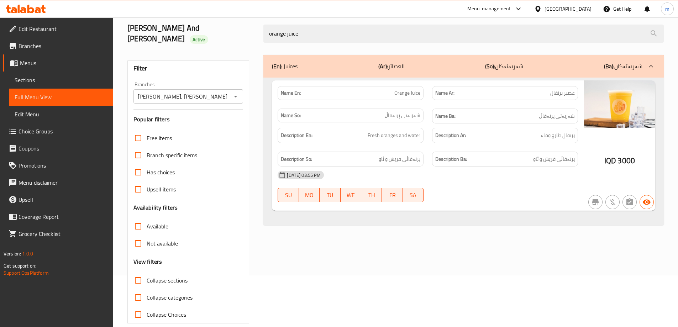
click at [457, 214] on div "Name En: Orange Juice Name Ar: عصير برتقال Name So: شەربەتی پرتەقاڵ Name Ba: شە…" at bounding box center [464, 152] width 401 height 148
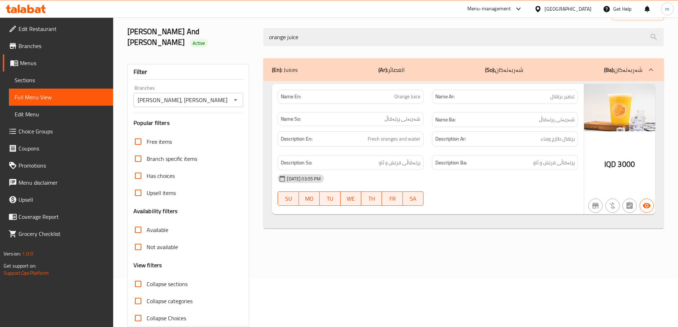
scroll to position [0, 0]
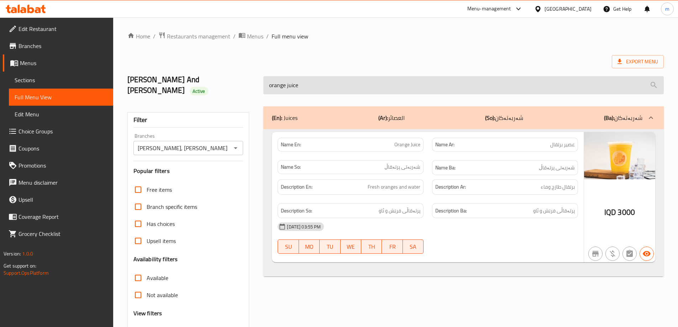
click at [312, 83] on input "orange juice" at bounding box center [464, 85] width 401 height 18
click at [314, 79] on input "orange juice" at bounding box center [464, 85] width 401 height 18
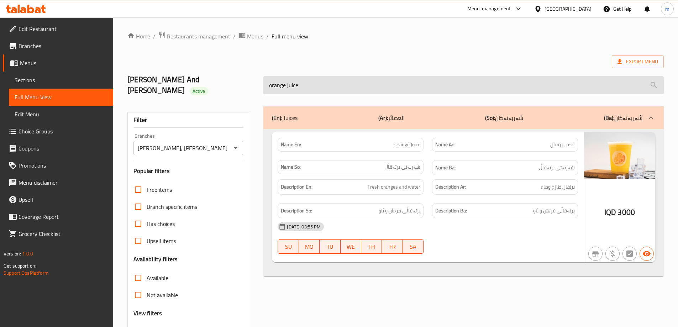
click at [314, 79] on input "orange juice" at bounding box center [464, 85] width 401 height 18
paste input "Cake Sl"
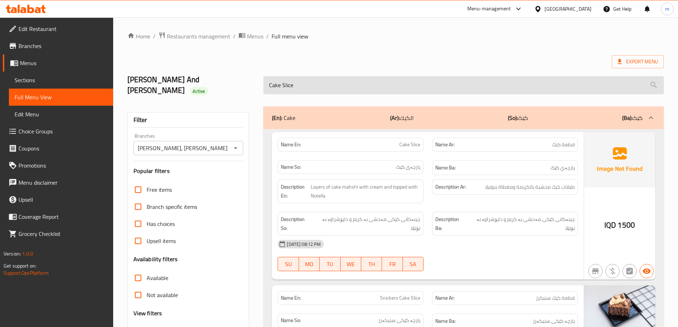
click at [291, 85] on input "Cake Slice" at bounding box center [464, 85] width 401 height 18
click at [391, 76] on input "Cake Slice" at bounding box center [464, 85] width 401 height 18
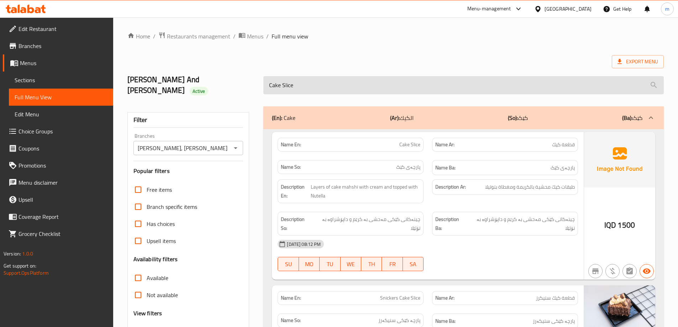
click at [391, 76] on input "Cake Slice" at bounding box center [464, 85] width 401 height 18
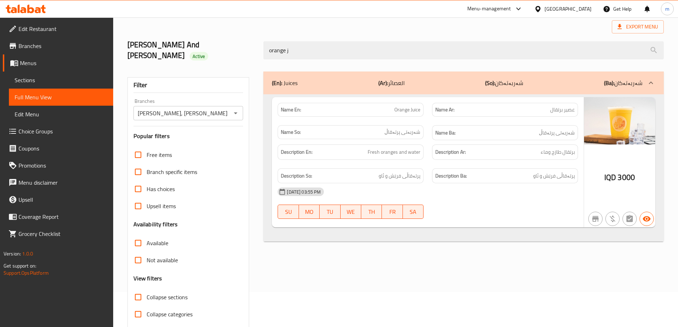
scroll to position [52, 0]
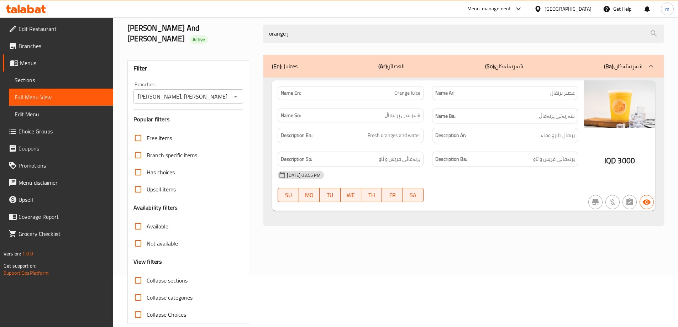
type input "orange j"
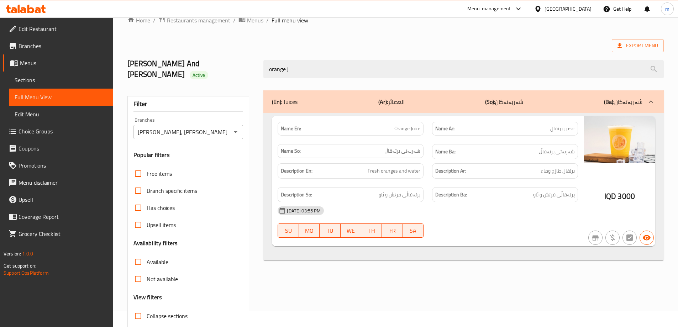
scroll to position [0, 0]
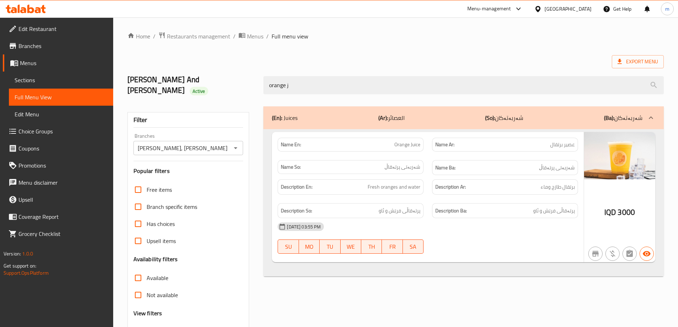
click at [41, 6] on icon at bounding box center [26, 9] width 40 height 9
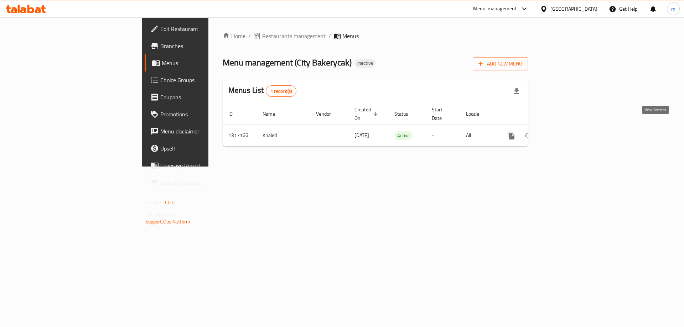
click at [567, 131] on icon "enhanced table" at bounding box center [562, 135] width 9 height 9
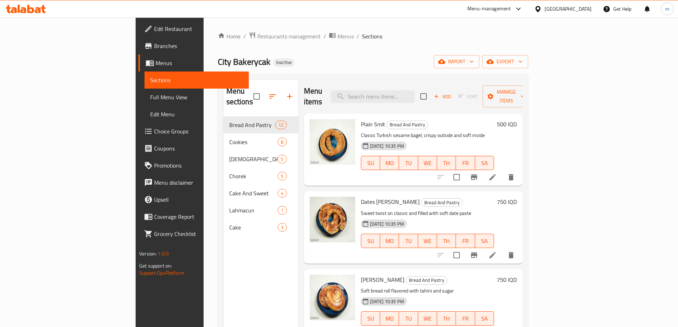
click at [150, 98] on span "Full Menu View" at bounding box center [196, 97] width 93 height 9
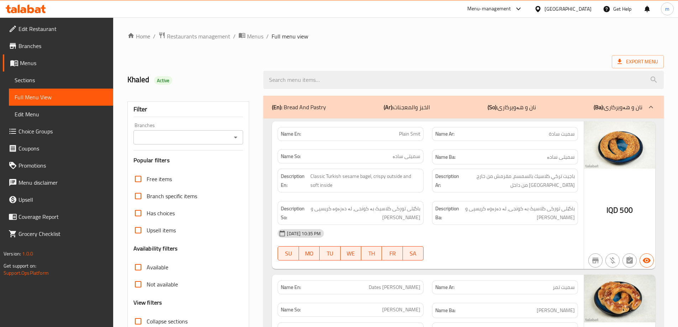
click at [232, 140] on icon "Open" at bounding box center [235, 137] width 9 height 9
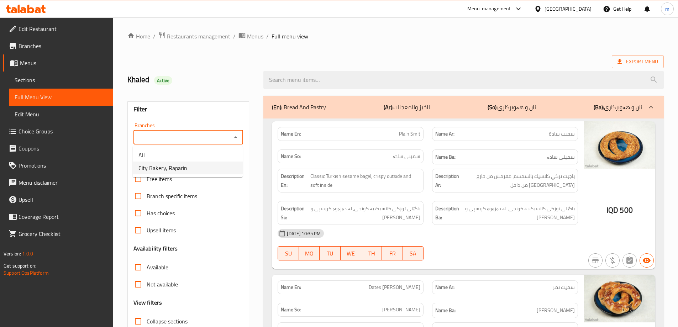
click at [212, 165] on li "City Bakery, Raparin" at bounding box center [188, 168] width 110 height 13
type input "City Bakery, Raparin"
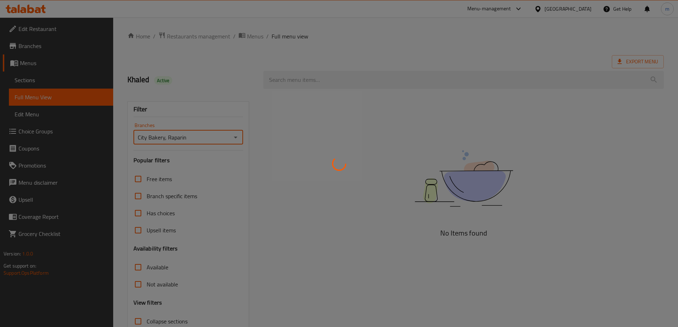
scroll to position [52, 0]
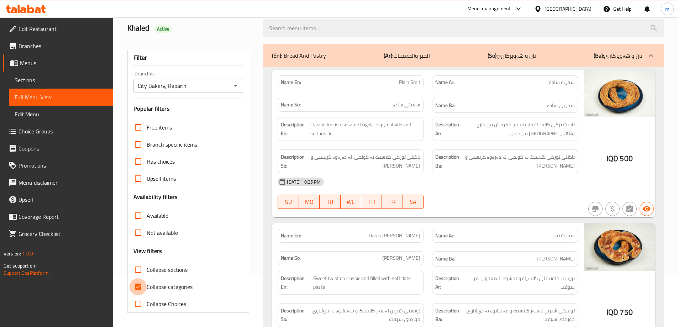
click at [138, 286] on input "Collapse categories" at bounding box center [138, 286] width 17 height 17
checkbox input "false"
click at [427, 125] on div "Description En: Classic Turkish sesame bagel, crispy outside and soft inside" at bounding box center [350, 129] width 155 height 32
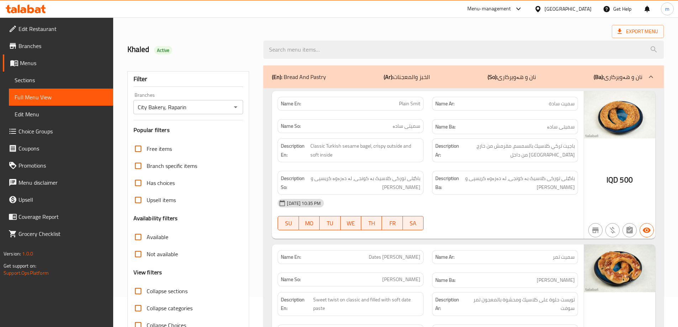
scroll to position [0, 0]
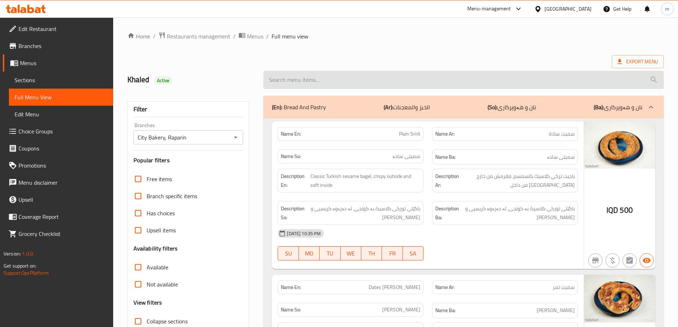
click at [304, 85] on input "search" at bounding box center [464, 80] width 401 height 18
paste input "Walnut Kulicha"
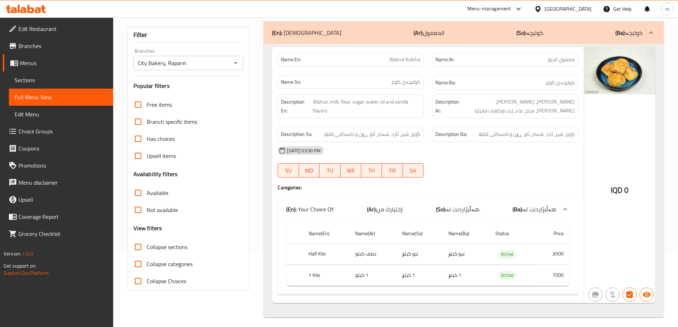
scroll to position [79, 0]
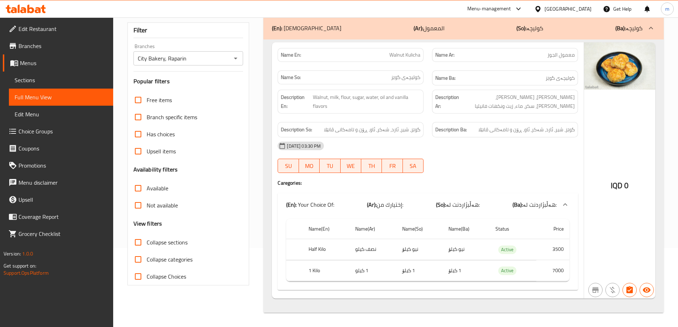
click at [509, 153] on div "[DATE] 03:30 PM" at bounding box center [427, 145] width 309 height 17
drag, startPoint x: 404, startPoint y: 106, endPoint x: 358, endPoint y: 40, distance: 80.6
click at [404, 106] on span "Walnut, milk, flour, sugar, water, oil and vanilla flavors" at bounding box center [367, 101] width 108 height 17
click at [439, 179] on div "Name En: Walnut Kulicha Name Ar: معمول الجوز Name So: کولیچەی گوێز Name Ba: کول…" at bounding box center [428, 170] width 312 height 256
drag, startPoint x: 446, startPoint y: 192, endPoint x: 436, endPoint y: 189, distance: 10.2
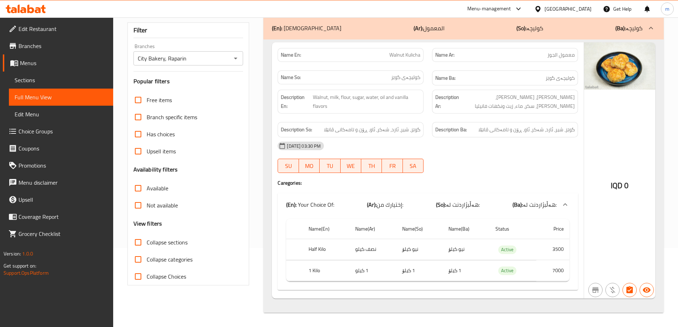
click at [445, 192] on div "Name En: Walnut Kulicha Name Ar: معمول الجوز Name So: کولیچەی گوێز Name Ba: کول…" at bounding box center [428, 170] width 312 height 256
click at [479, 163] on div "[DATE] 03:30 PM SU MO TU WE TH FR SA" at bounding box center [427, 157] width 309 height 40
click at [548, 151] on div "[DATE] 03:30 PM" at bounding box center [427, 145] width 309 height 17
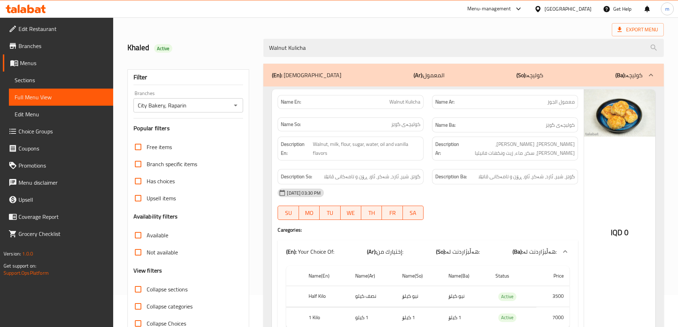
scroll to position [0, 0]
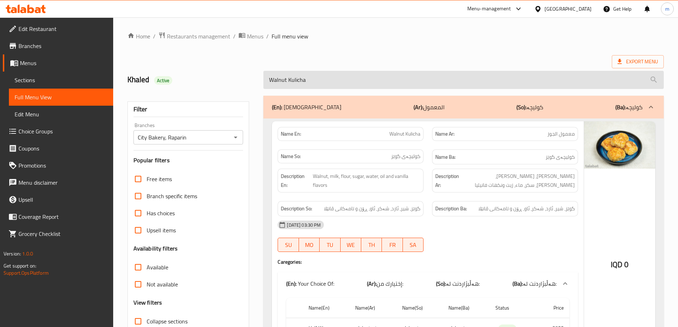
click at [312, 82] on input "Walnut Kulicha" at bounding box center [464, 80] width 401 height 18
paste input "Dates Kulicha with Sesame"
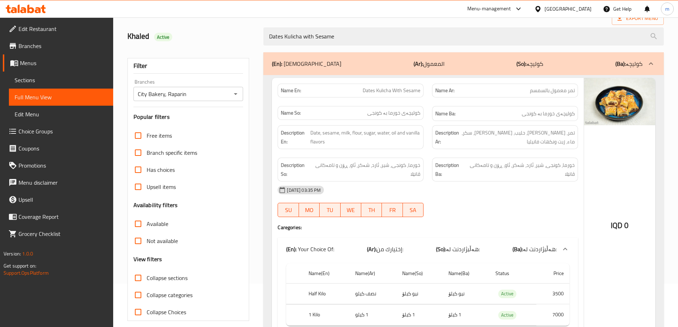
scroll to position [59, 0]
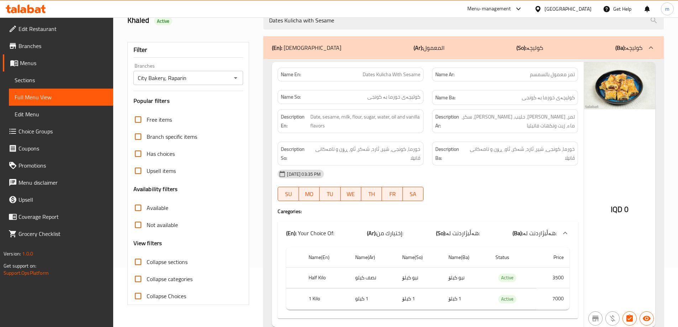
click at [537, 200] on div at bounding box center [505, 201] width 155 height 9
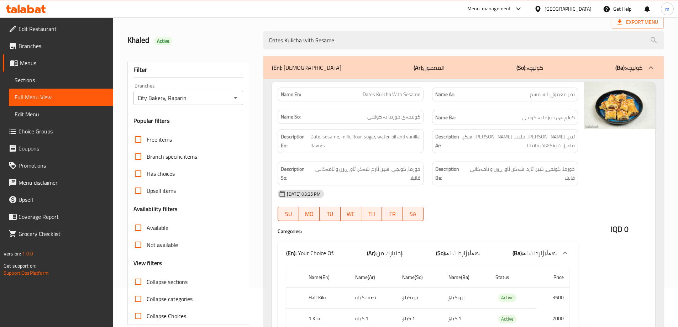
scroll to position [0, 0]
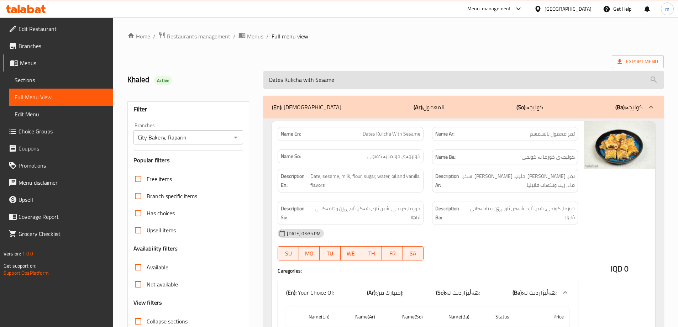
click at [337, 79] on input "Dates Kulicha with Sesame" at bounding box center [464, 80] width 401 height 18
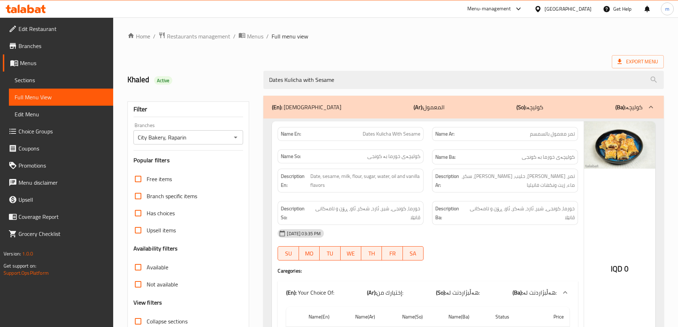
paste input "Plain Dates Kulicha"
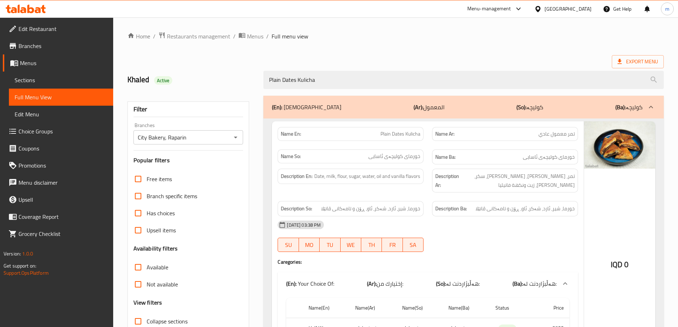
type input "Plain Dates Kulicha"
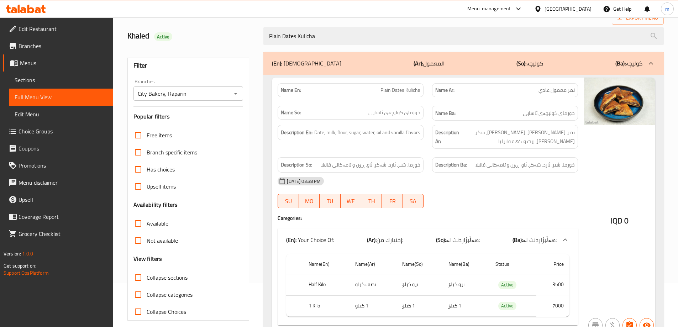
scroll to position [59, 0]
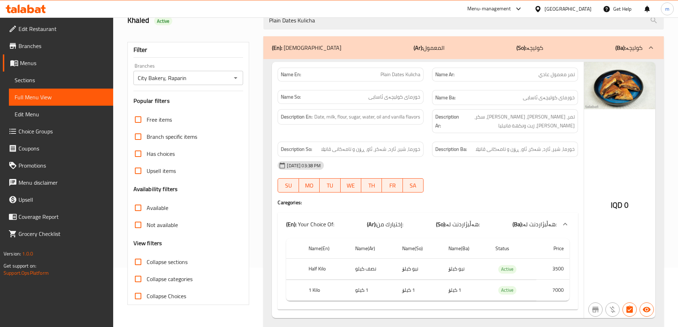
click at [517, 176] on div "[DATE] 03:38 PM SU MO TU WE TH FR SA" at bounding box center [427, 177] width 309 height 40
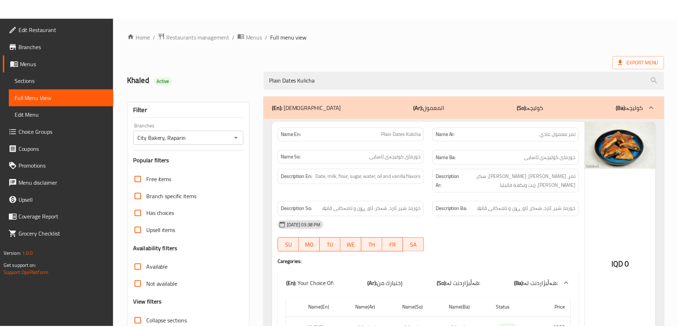
scroll to position [71, 0]
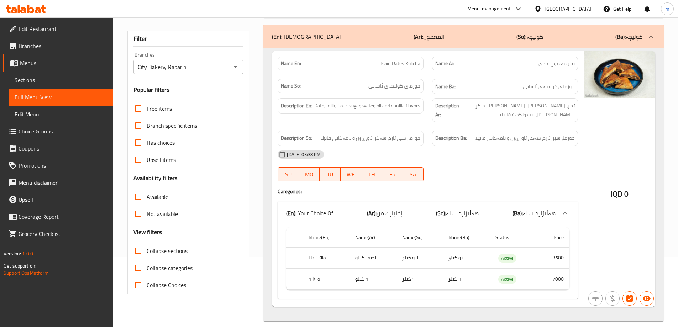
drag, startPoint x: 500, startPoint y: 165, endPoint x: 497, endPoint y: 166, distance: 3.6
click at [500, 165] on div "[DATE] 03:38 PM SU MO TU WE TH FR SA" at bounding box center [427, 166] width 309 height 40
